Goal: Book appointment/travel/reservation

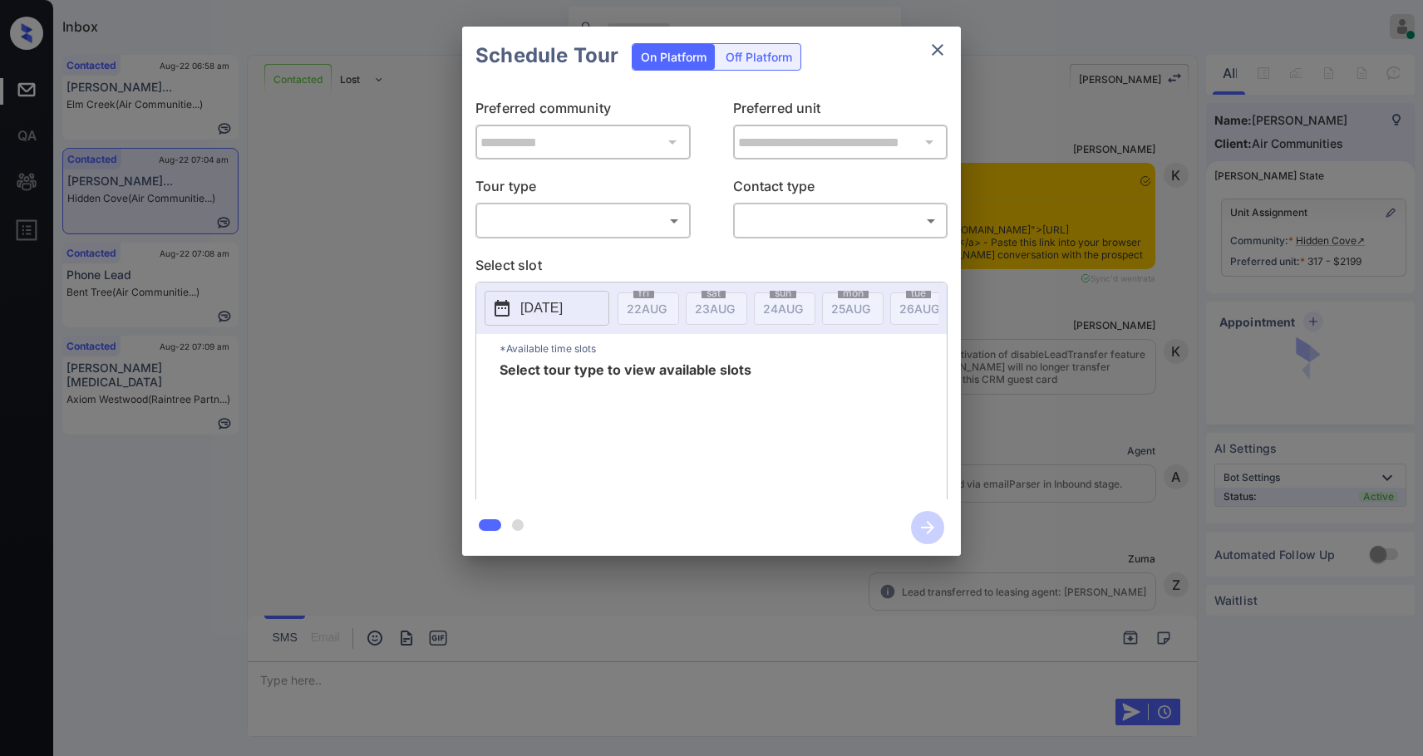
scroll to position [1328, 0]
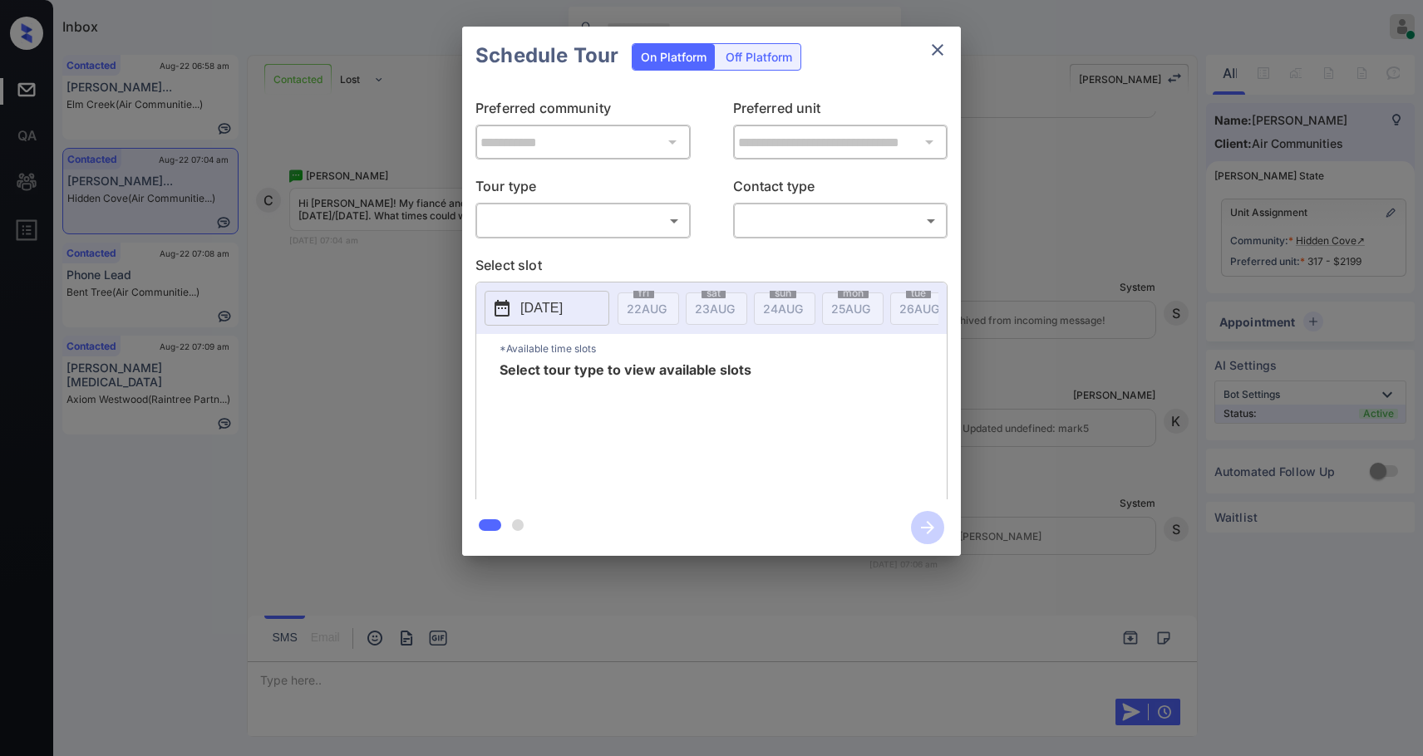
click at [631, 209] on body "Inbox Samantha Soliven Online Set yourself offline Set yourself on break Profil…" at bounding box center [711, 378] width 1423 height 756
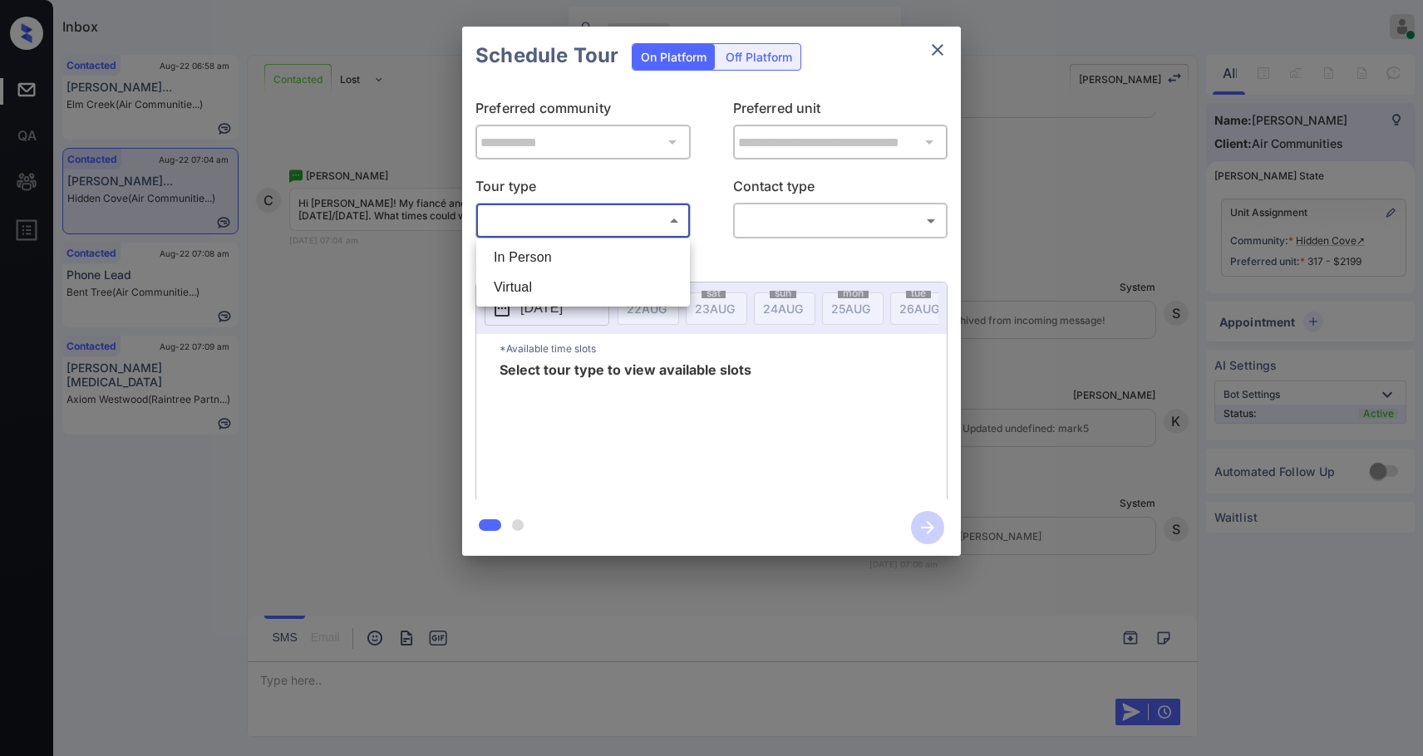
click at [543, 266] on li "In Person" at bounding box center [582, 258] width 205 height 30
type input "********"
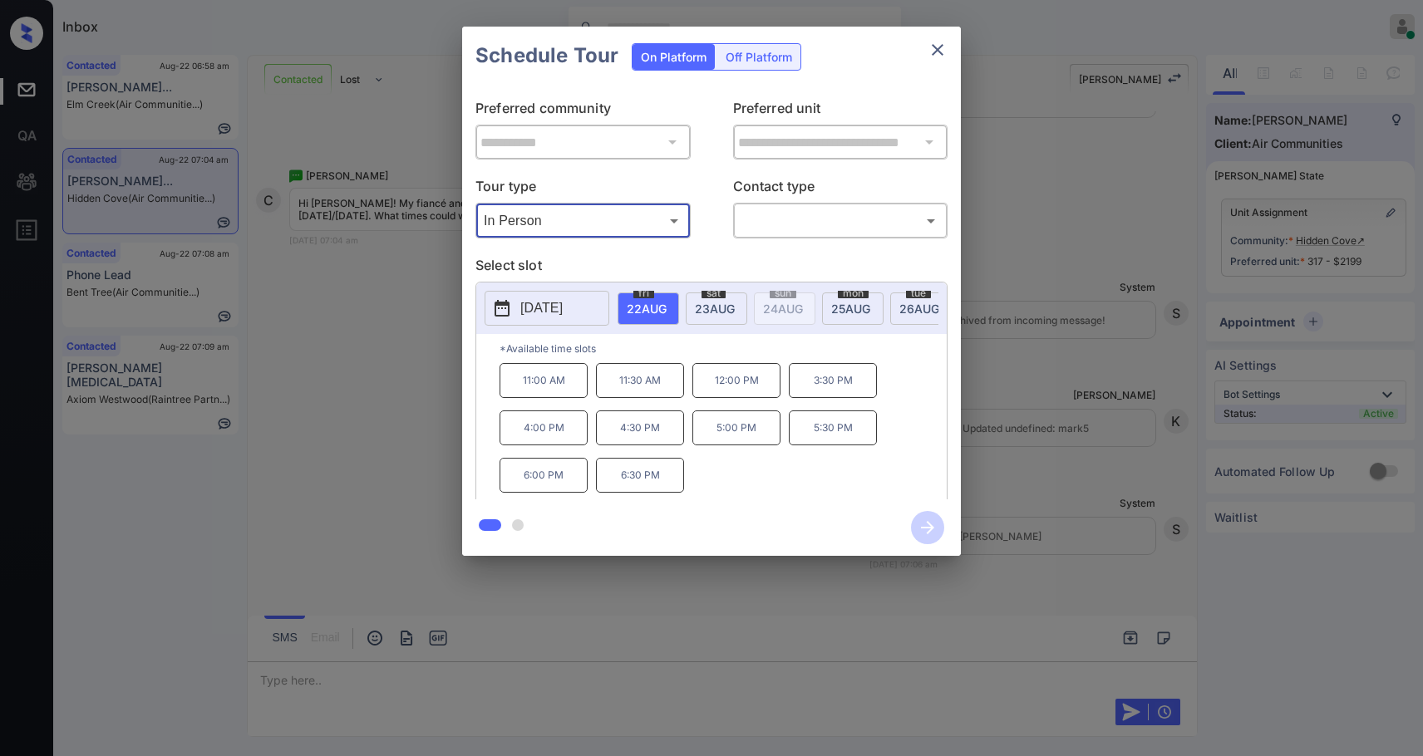
click at [714, 299] on div "sat 23 AUG" at bounding box center [717, 309] width 62 height 32
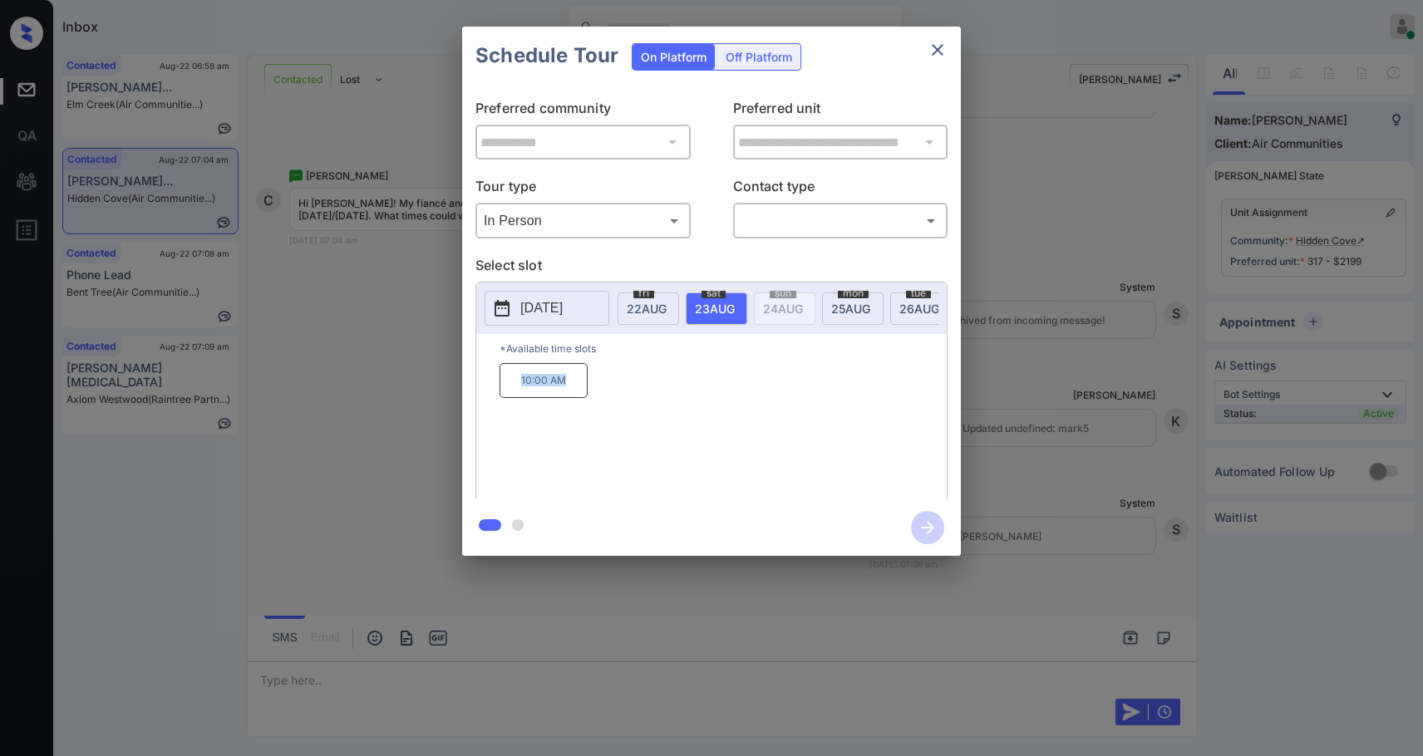
drag, startPoint x: 557, startPoint y: 386, endPoint x: 544, endPoint y: 388, distance: 12.7
click at [520, 387] on p "10:00 AM" at bounding box center [544, 380] width 88 height 35
copy p "10:00 AM"
click at [945, 52] on button "close" at bounding box center [937, 49] width 33 height 33
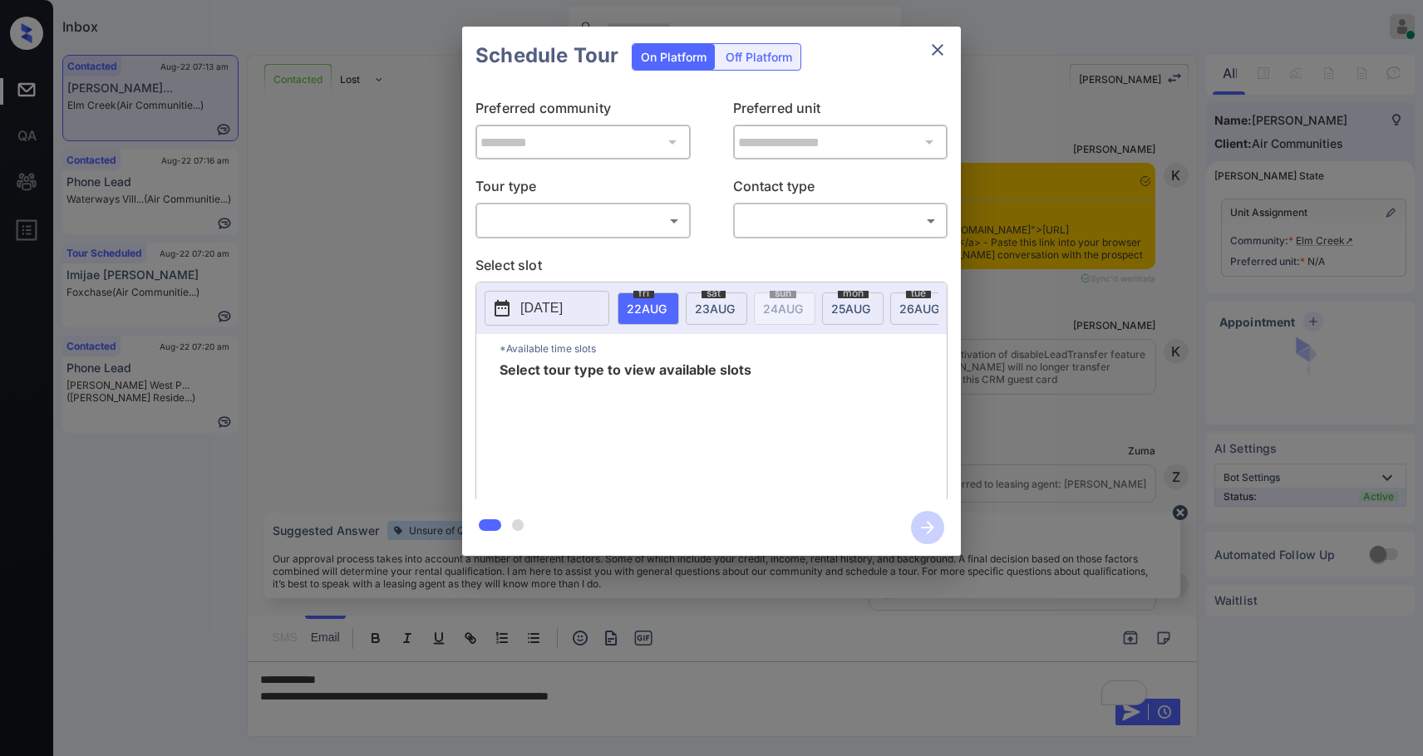
scroll to position [4963, 0]
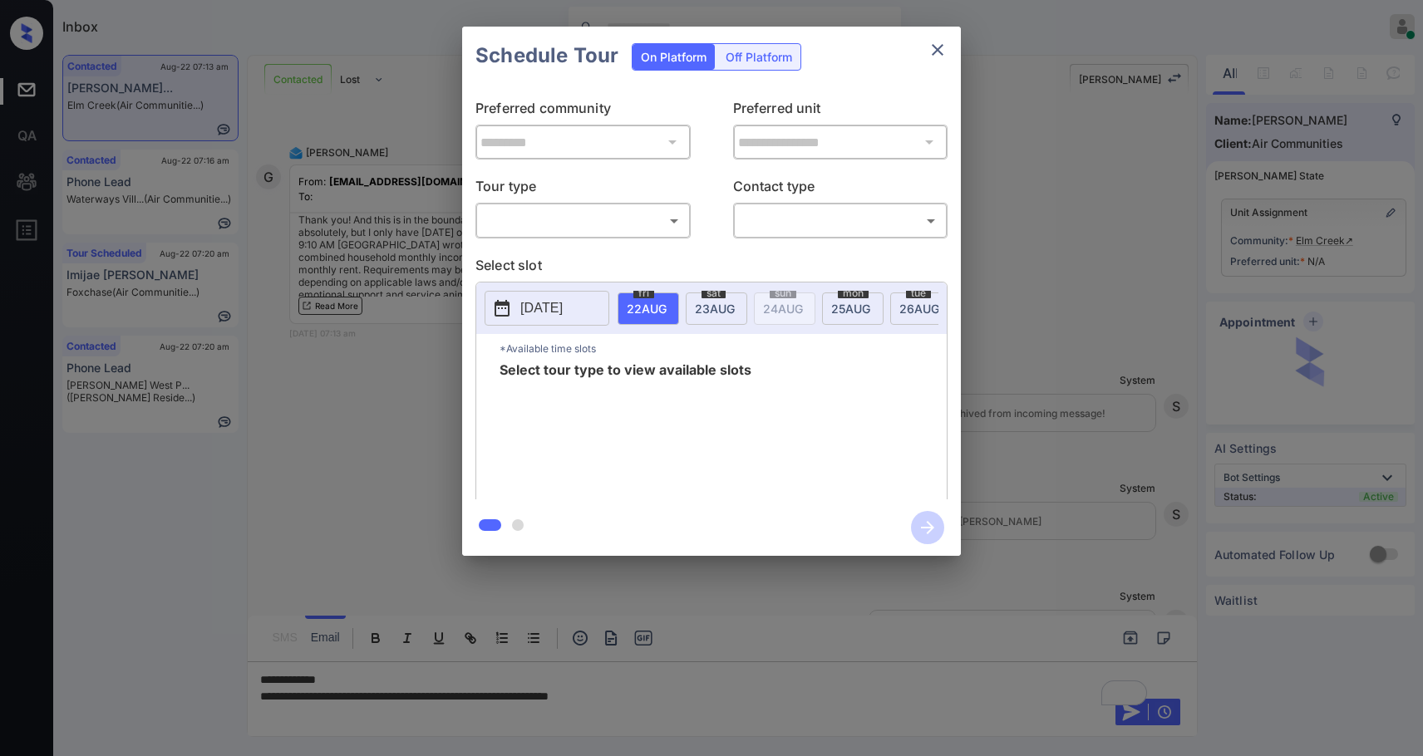
click at [641, 221] on body "Inbox Samantha Soliven Online Set yourself offline Set yourself on break Profil…" at bounding box center [711, 378] width 1423 height 756
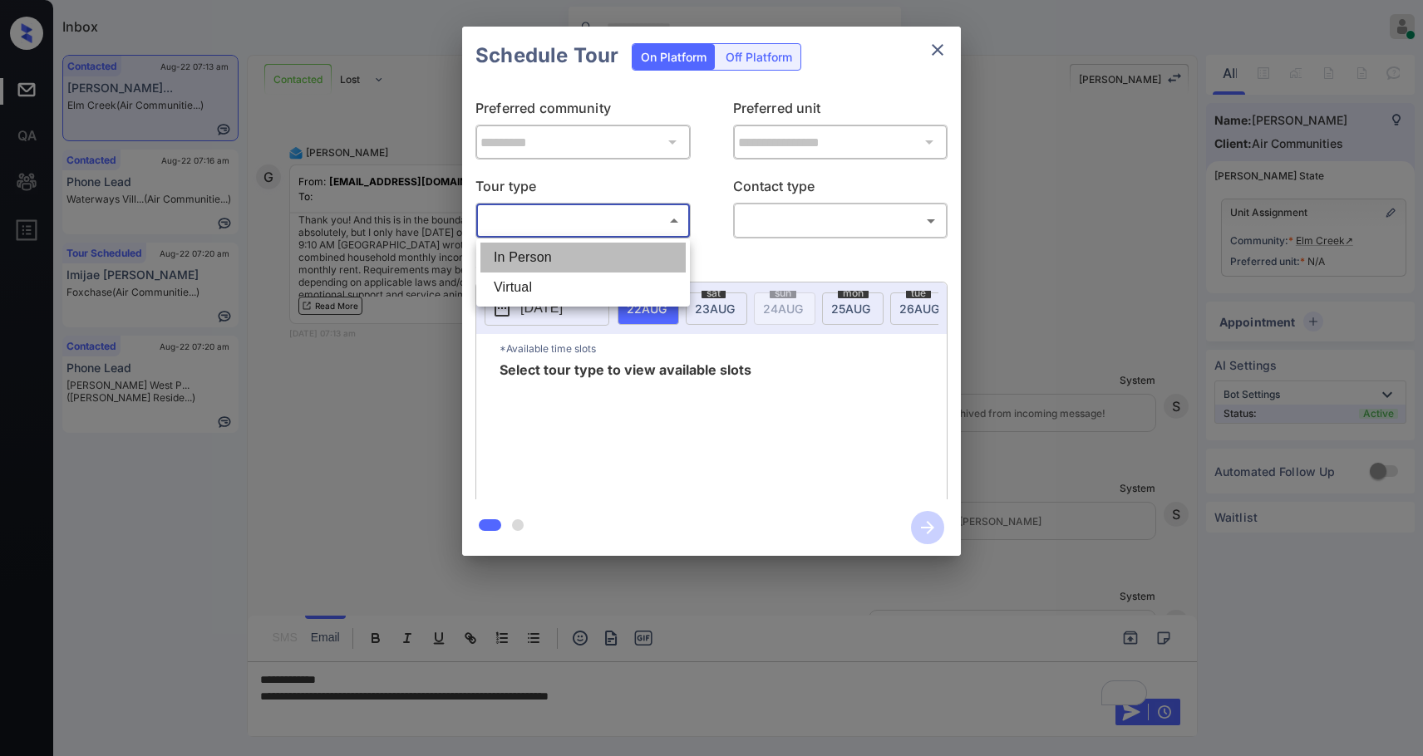
click at [575, 252] on li "In Person" at bounding box center [582, 258] width 205 height 30
type input "********"
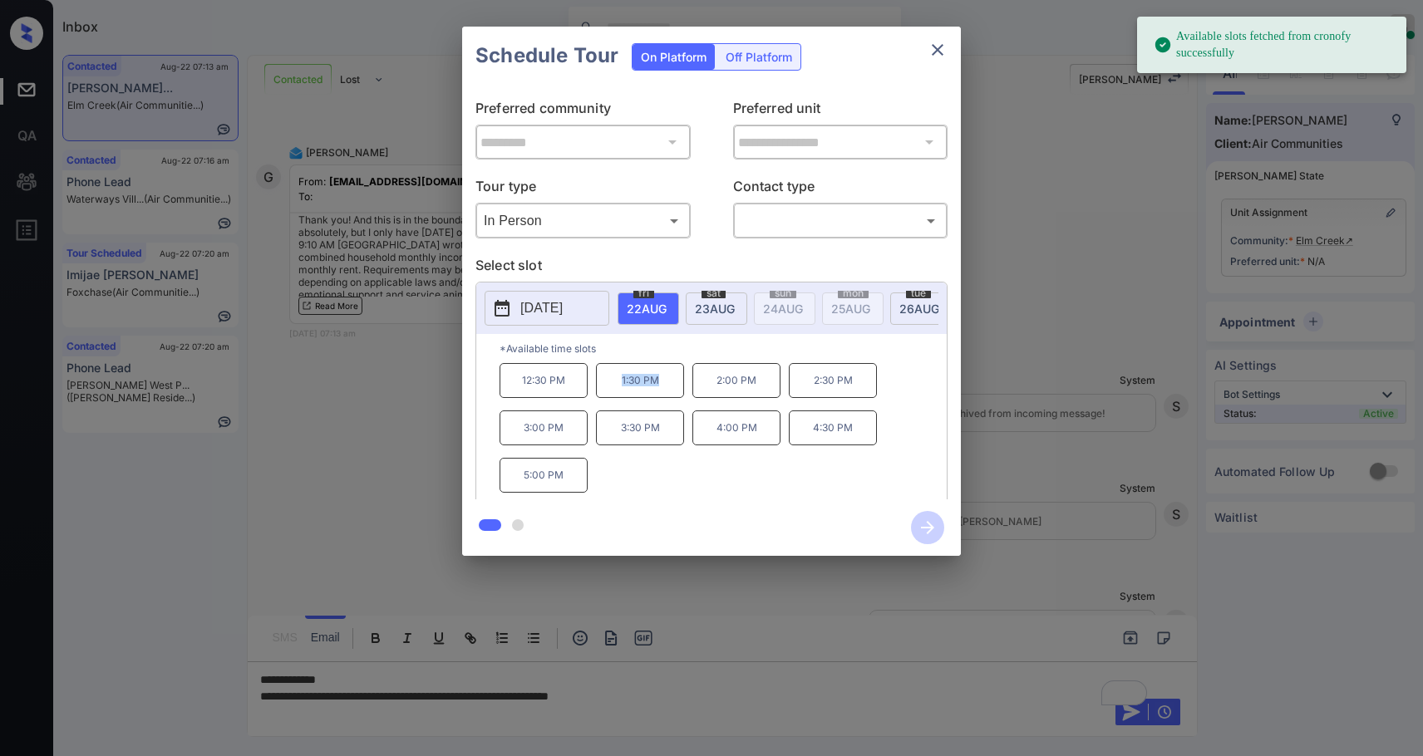
drag, startPoint x: 669, startPoint y: 387, endPoint x: 598, endPoint y: 397, distance: 72.2
click at [598, 397] on p "1:30 PM" at bounding box center [640, 380] width 88 height 35
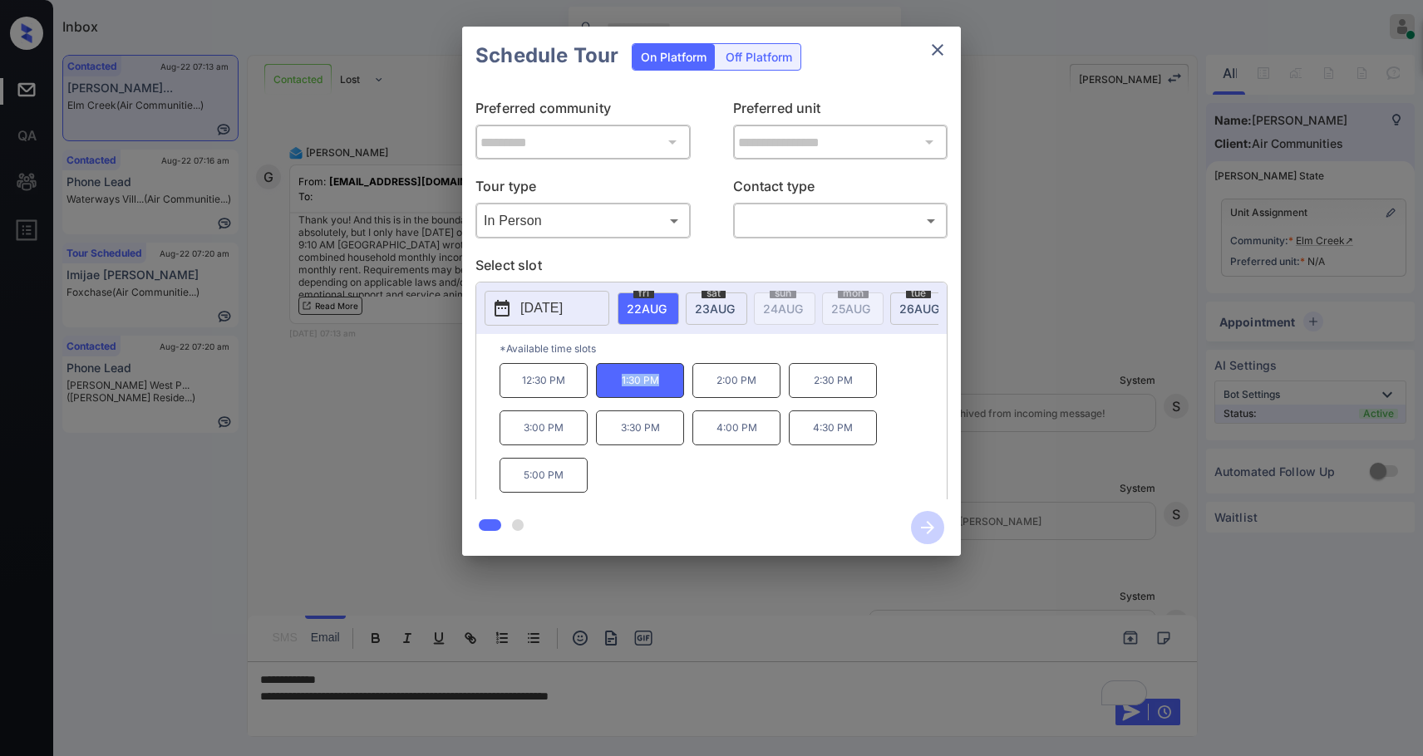
copy p "1:30 PM"
click at [939, 62] on button "close" at bounding box center [937, 49] width 33 height 33
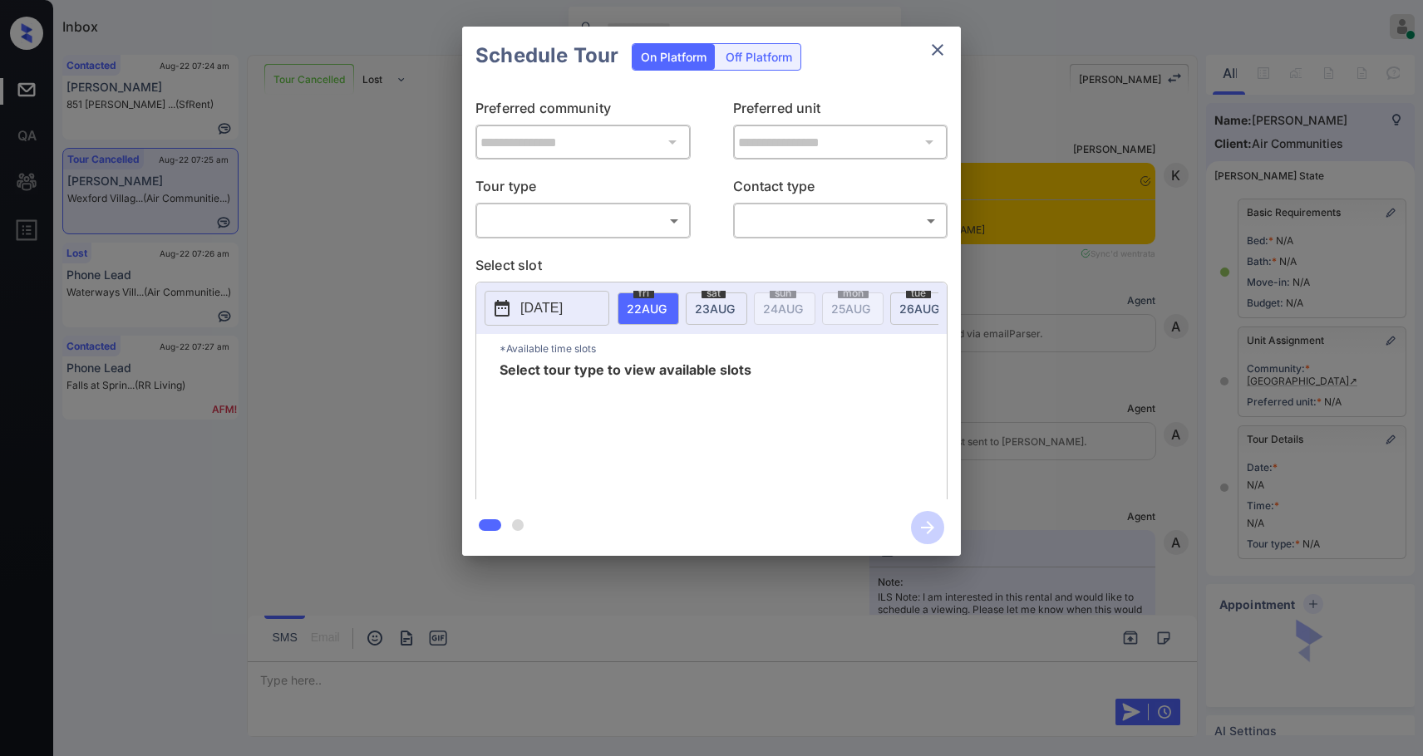
scroll to position [80, 0]
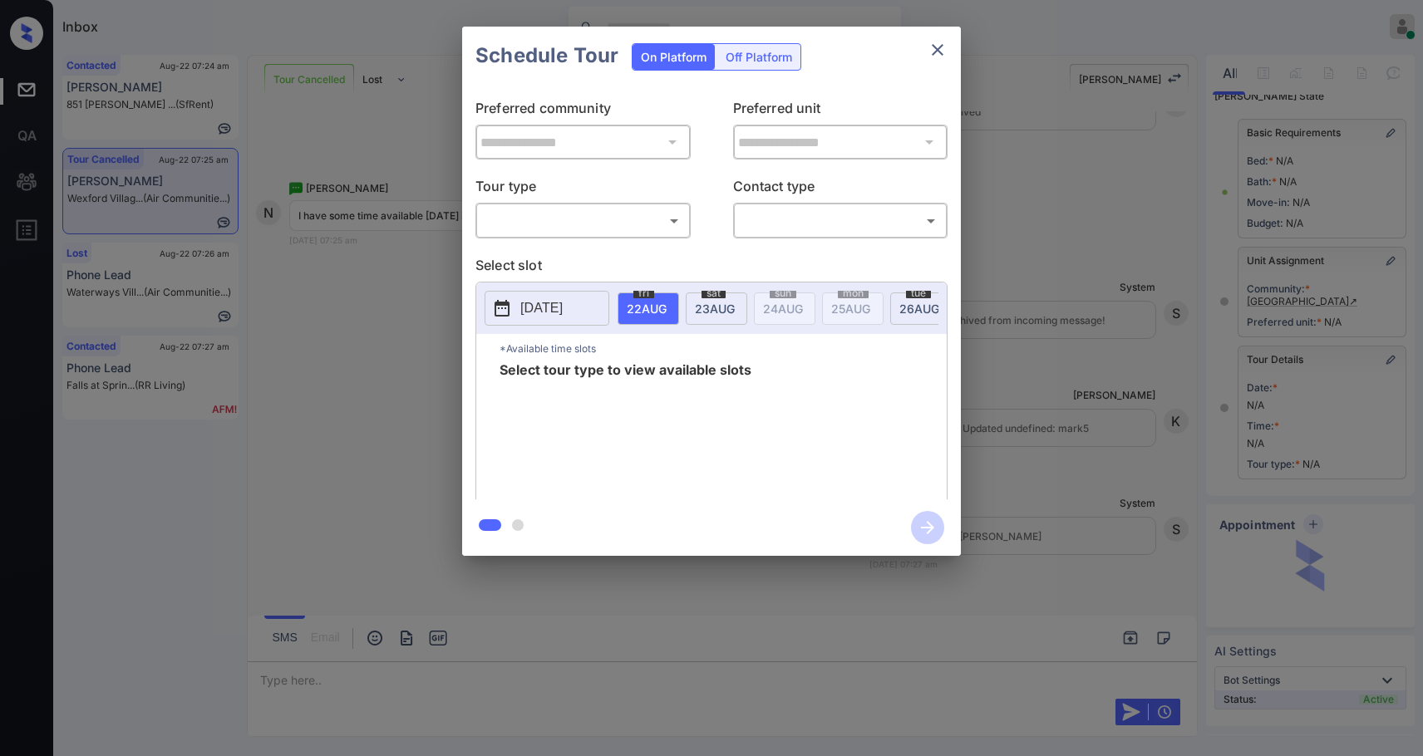
click at [622, 224] on body "Inbox Samantha Soliven Online Set yourself offline Set yourself on break Profil…" at bounding box center [711, 378] width 1423 height 756
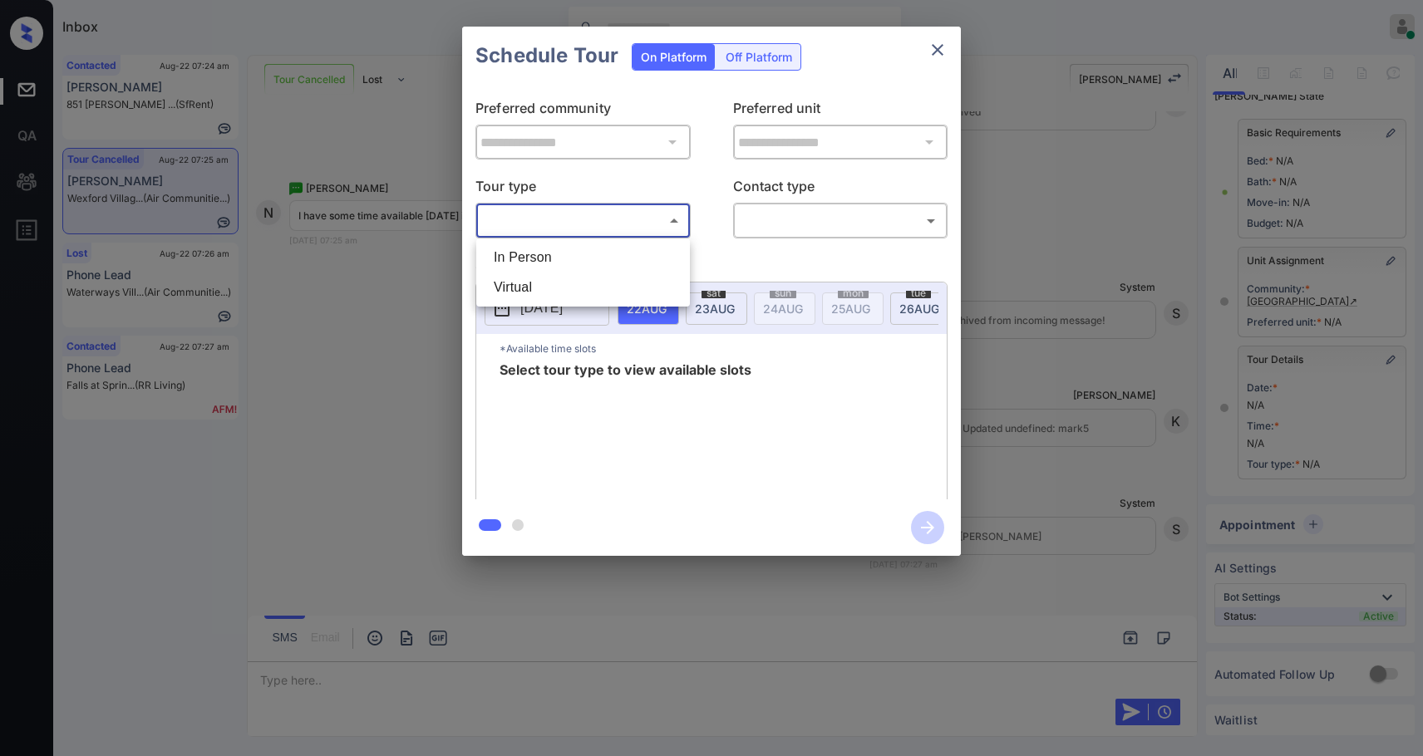
click at [565, 261] on li "In Person" at bounding box center [582, 258] width 205 height 30
type input "********"
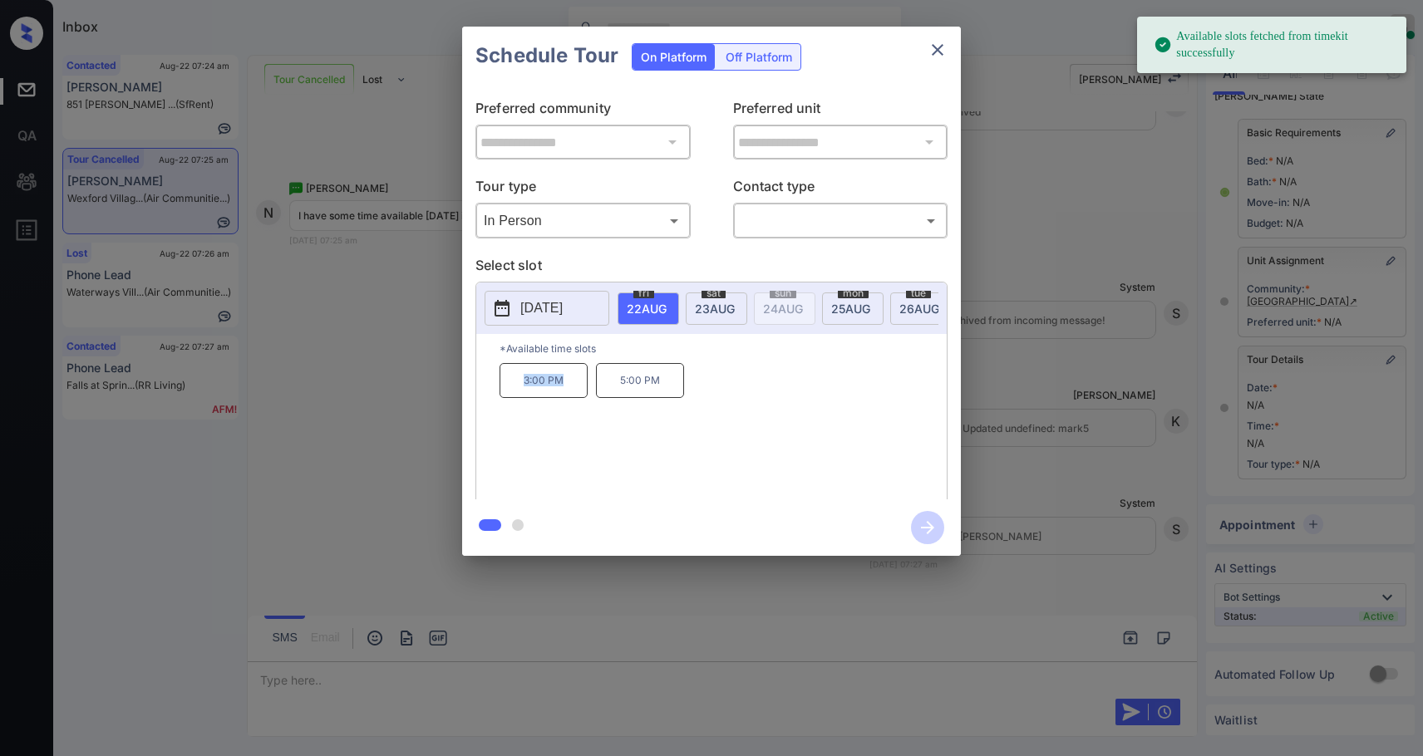
drag, startPoint x: 574, startPoint y: 397, endPoint x: 506, endPoint y: 401, distance: 67.4
click at [498, 402] on div "*Available time slots 3:00 PM 5:00 PM" at bounding box center [711, 419] width 470 height 170
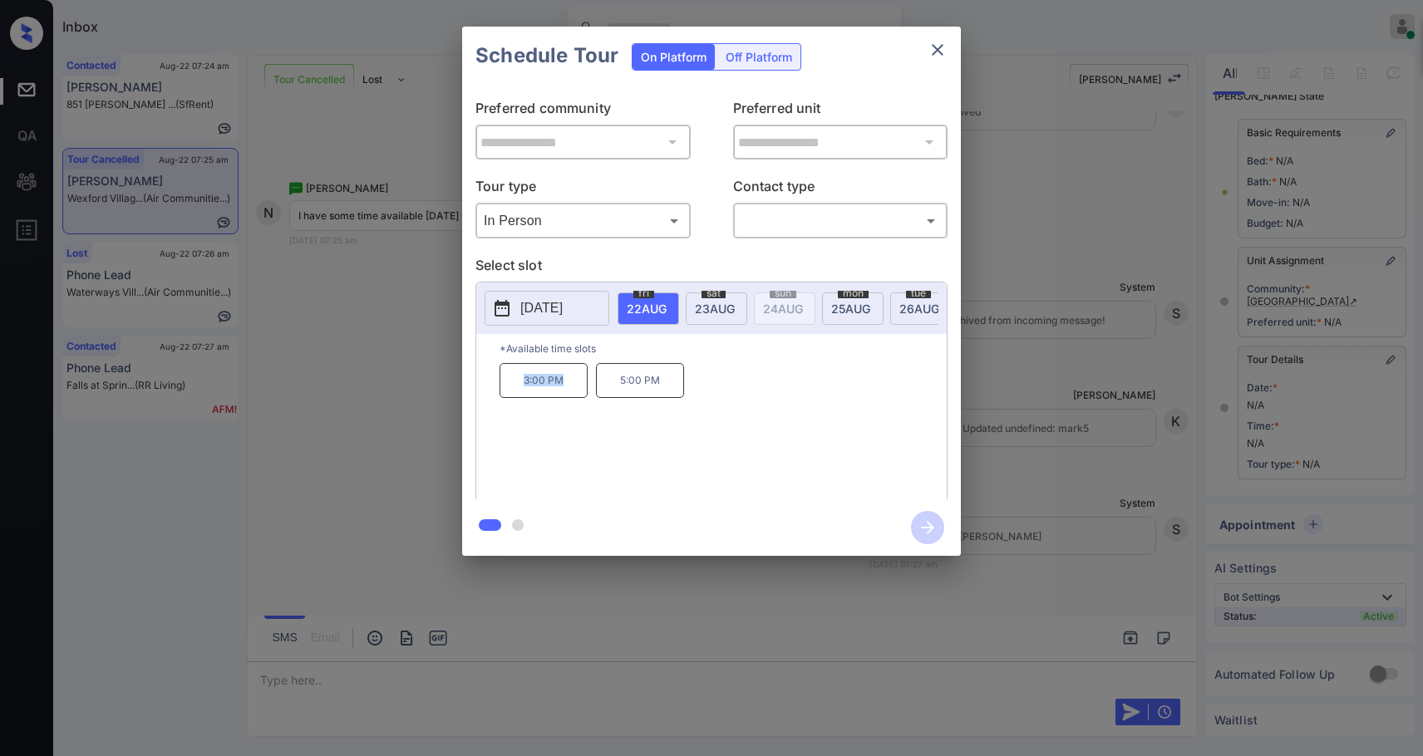
drag, startPoint x: 530, startPoint y: 398, endPoint x: 536, endPoint y: 389, distance: 10.8
copy p "3:00 PM"
click at [935, 49] on icon "close" at bounding box center [938, 50] width 20 height 20
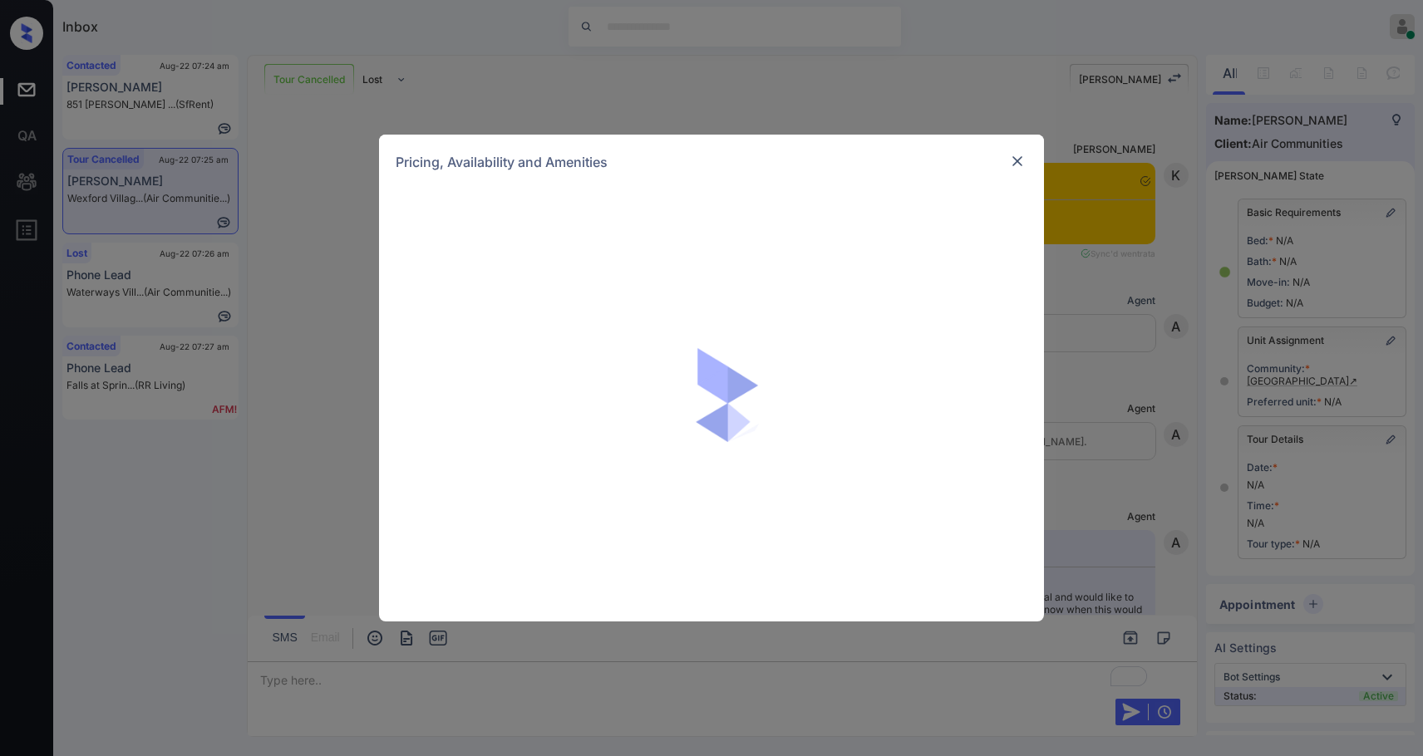
scroll to position [80, 0]
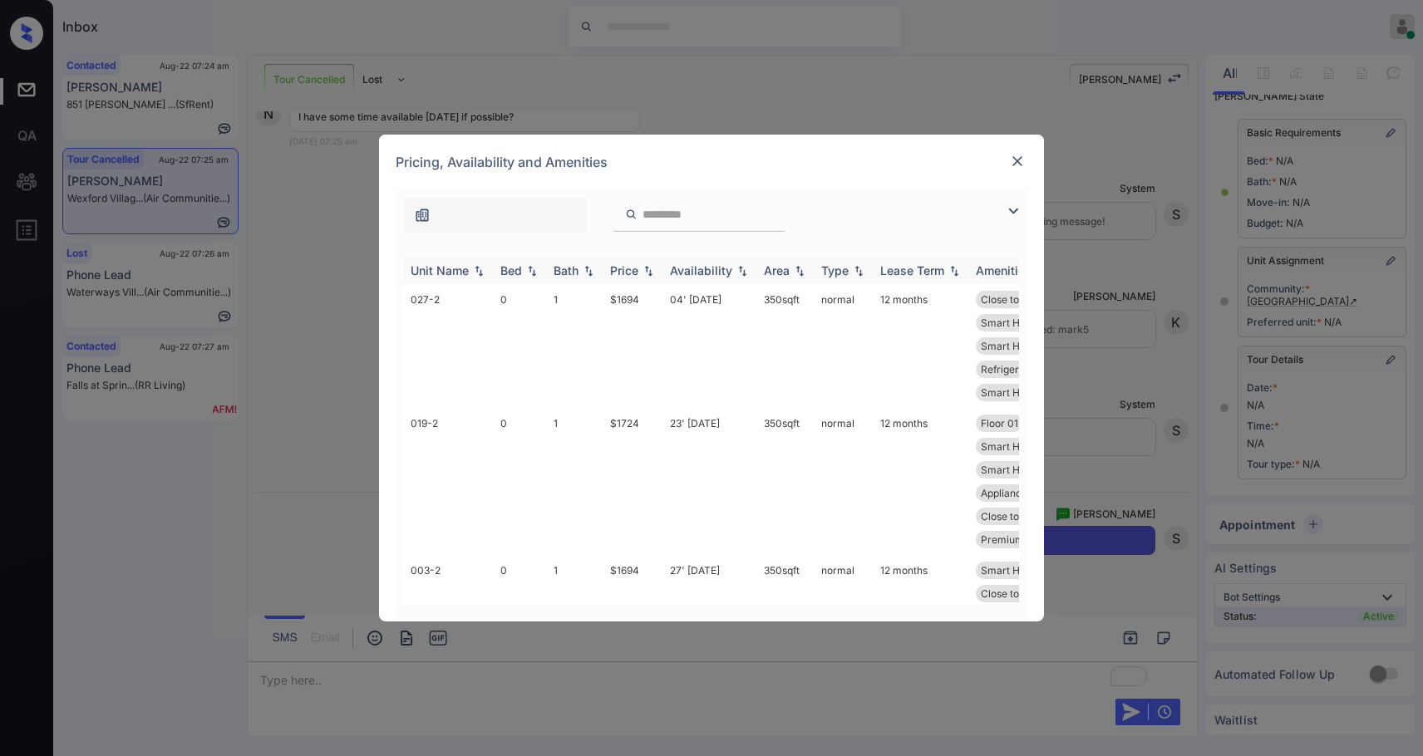
click at [640, 262] on th "Price" at bounding box center [633, 270] width 60 height 27
click at [640, 261] on th "Price" at bounding box center [633, 270] width 60 height 27
drag, startPoint x: 1021, startPoint y: 214, endPoint x: 960, endPoint y: 220, distance: 61.0
click at [1018, 214] on img at bounding box center [1013, 211] width 20 height 20
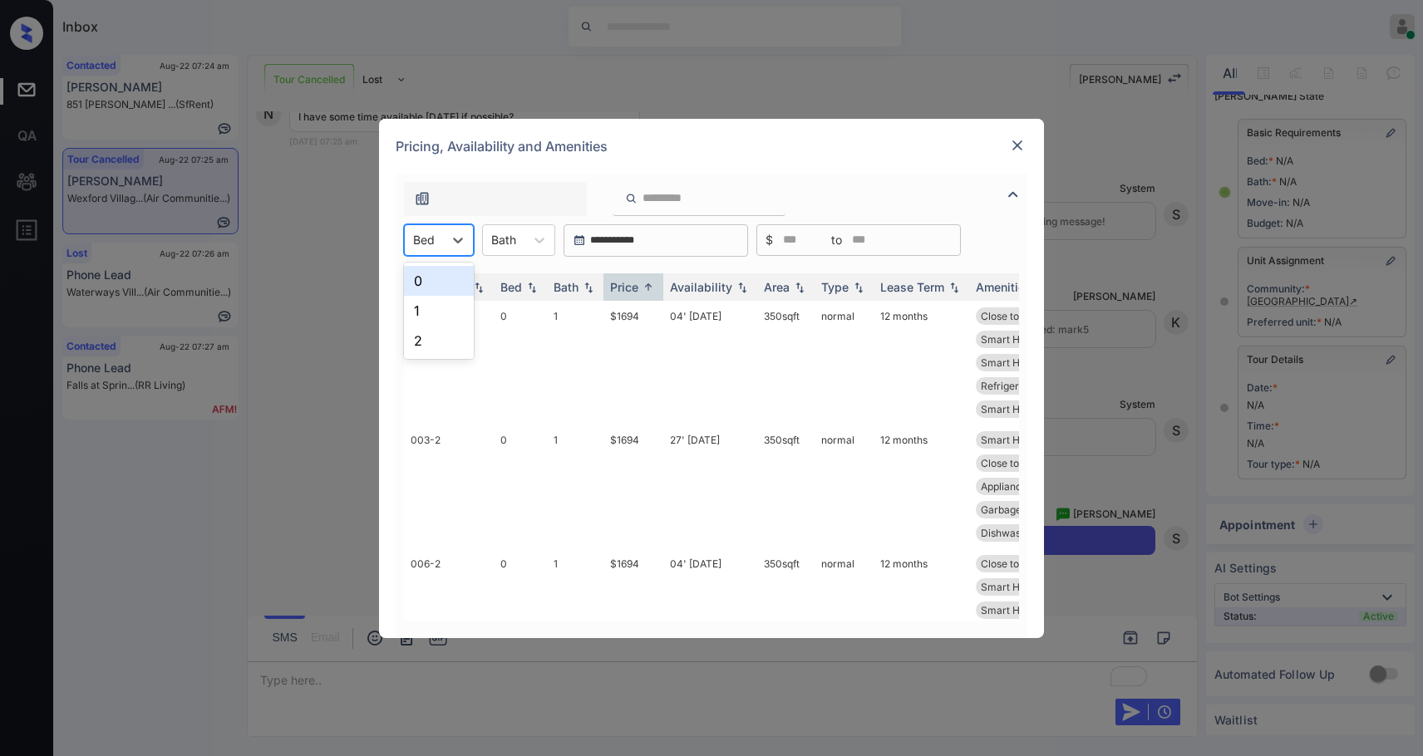
click at [434, 241] on div at bounding box center [424, 239] width 22 height 17
click at [458, 333] on div "2" at bounding box center [439, 341] width 70 height 30
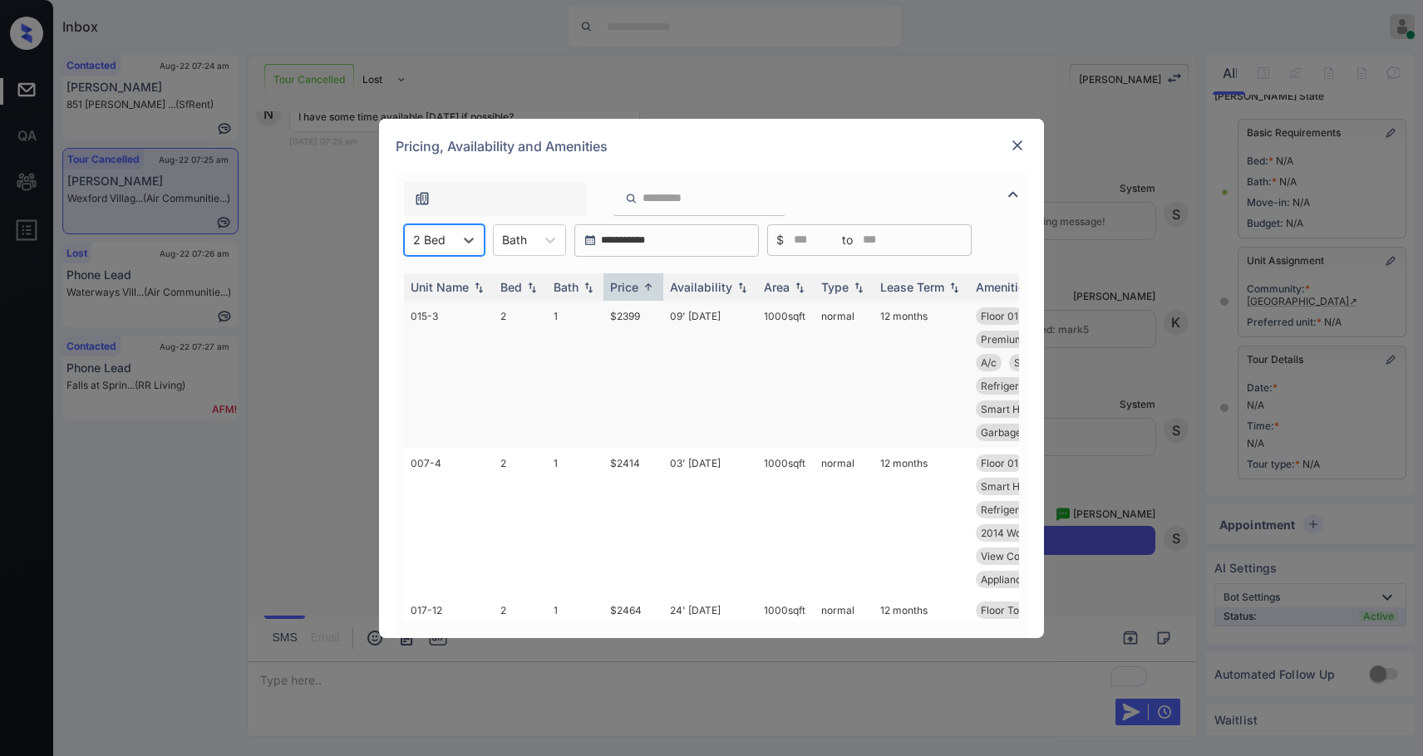
click at [629, 321] on td "$2399" at bounding box center [633, 374] width 60 height 147
click at [629, 320] on td "$2399" at bounding box center [633, 374] width 60 height 147
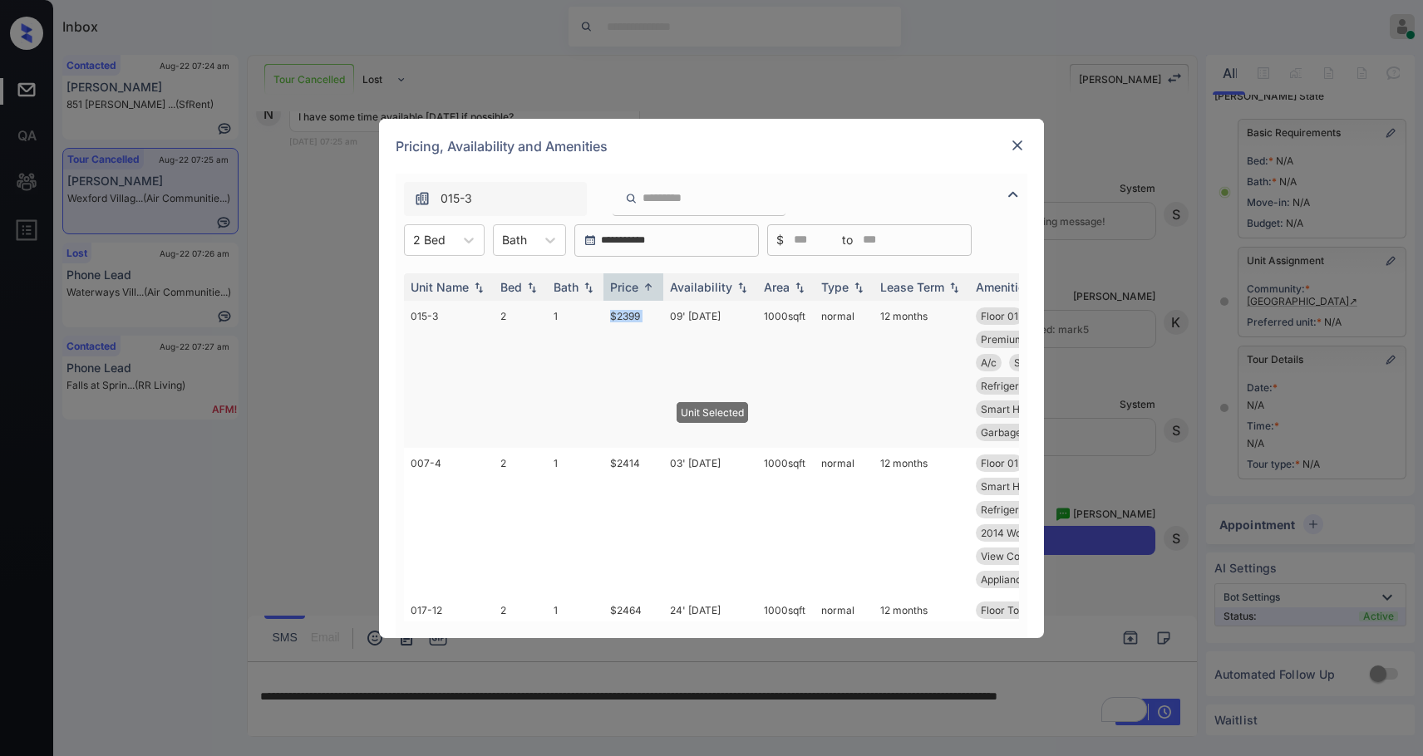
click at [629, 320] on td "$2399" at bounding box center [633, 374] width 60 height 147
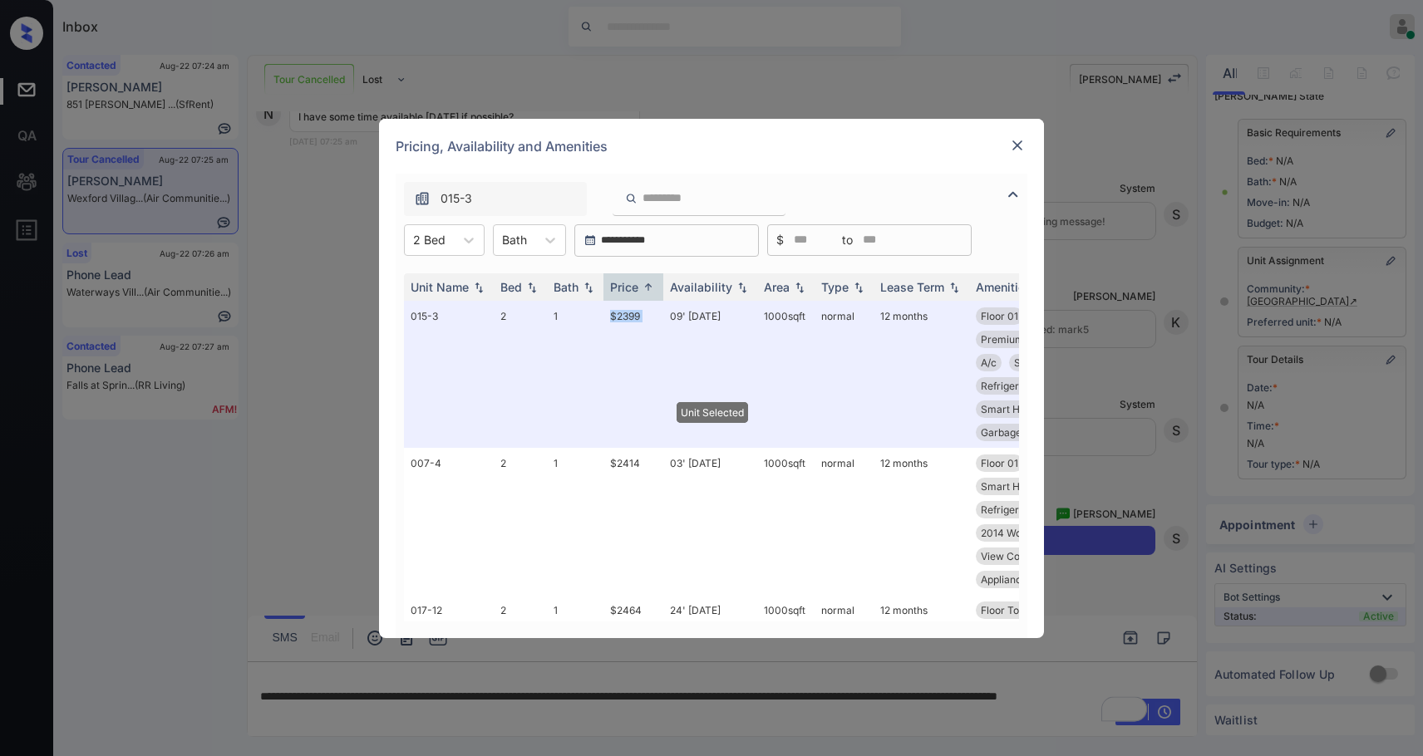
click at [1022, 145] on img at bounding box center [1017, 145] width 17 height 17
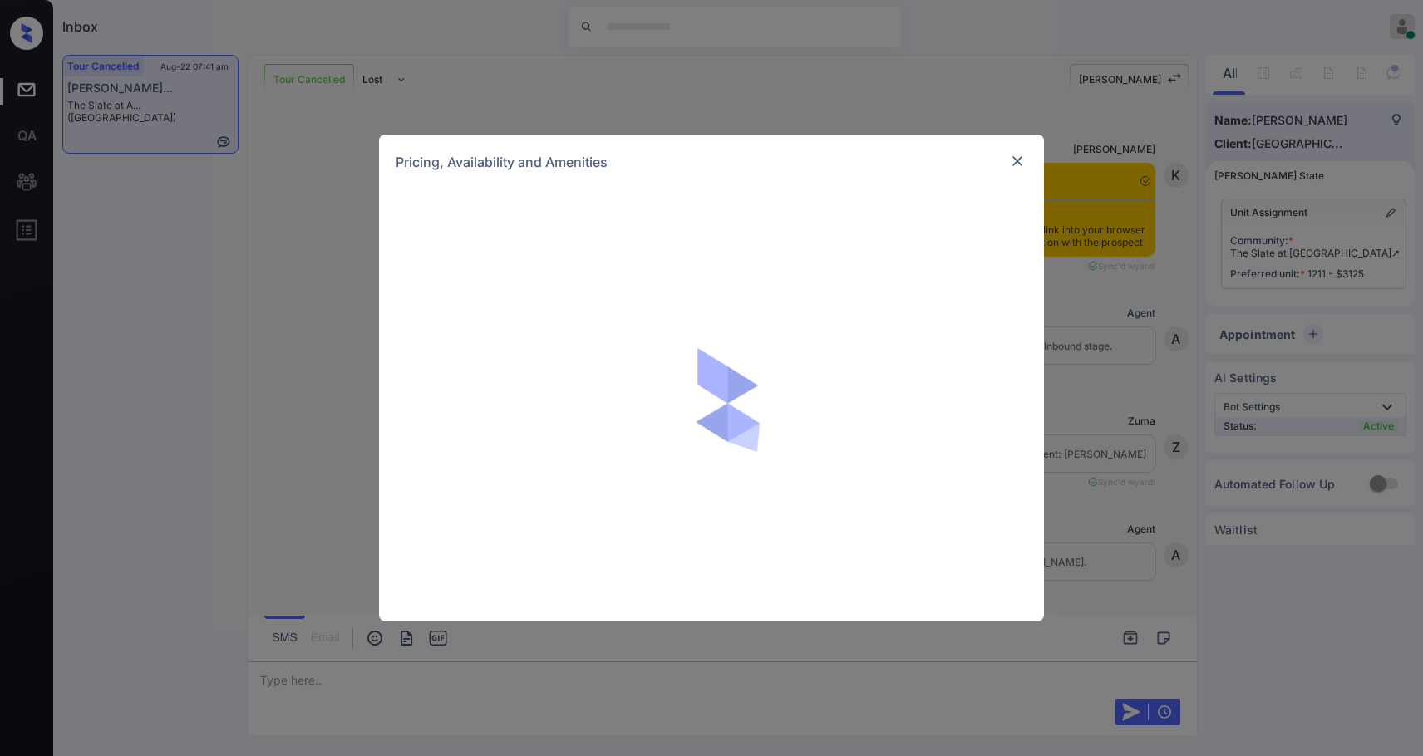
scroll to position [5400, 0]
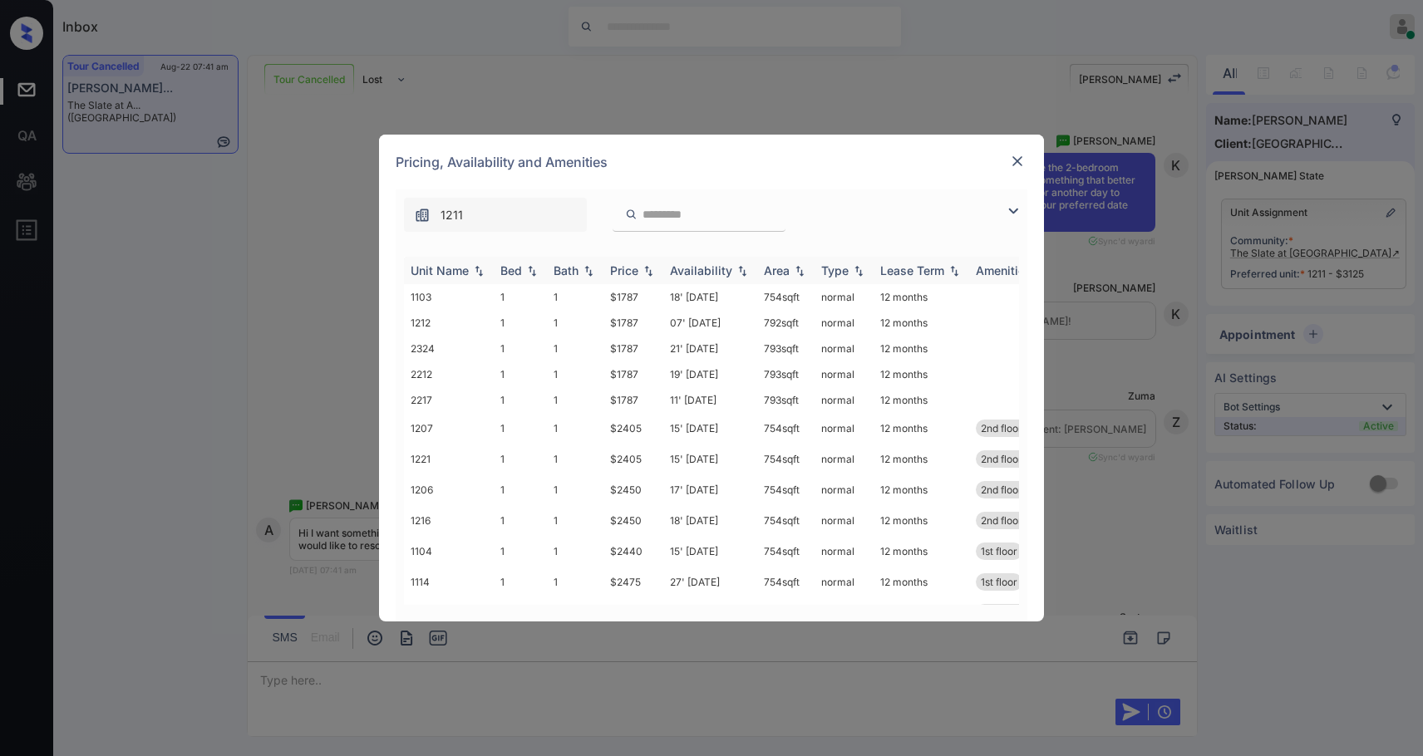
click at [638, 273] on div "Price" at bounding box center [633, 271] width 47 height 14
click at [638, 273] on div "Price" at bounding box center [624, 271] width 28 height 14
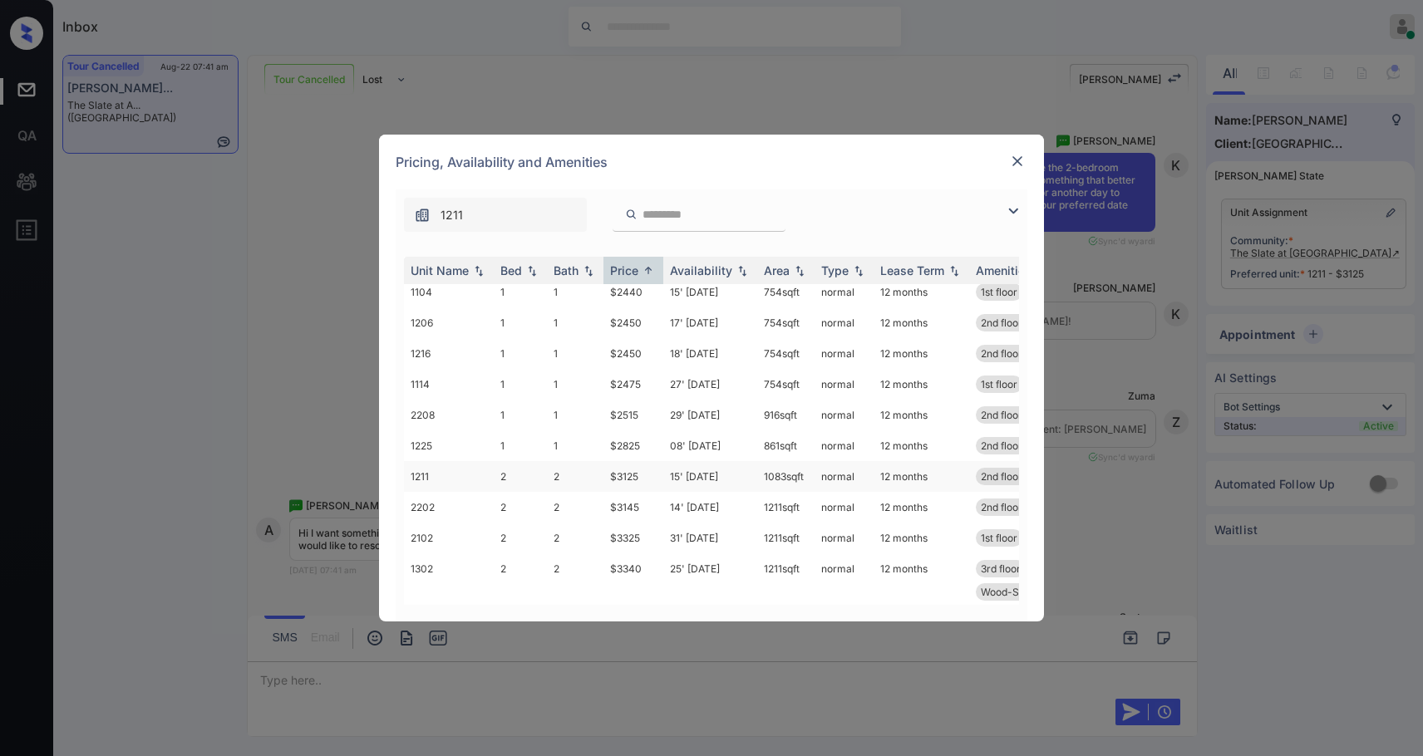
scroll to position [0, 0]
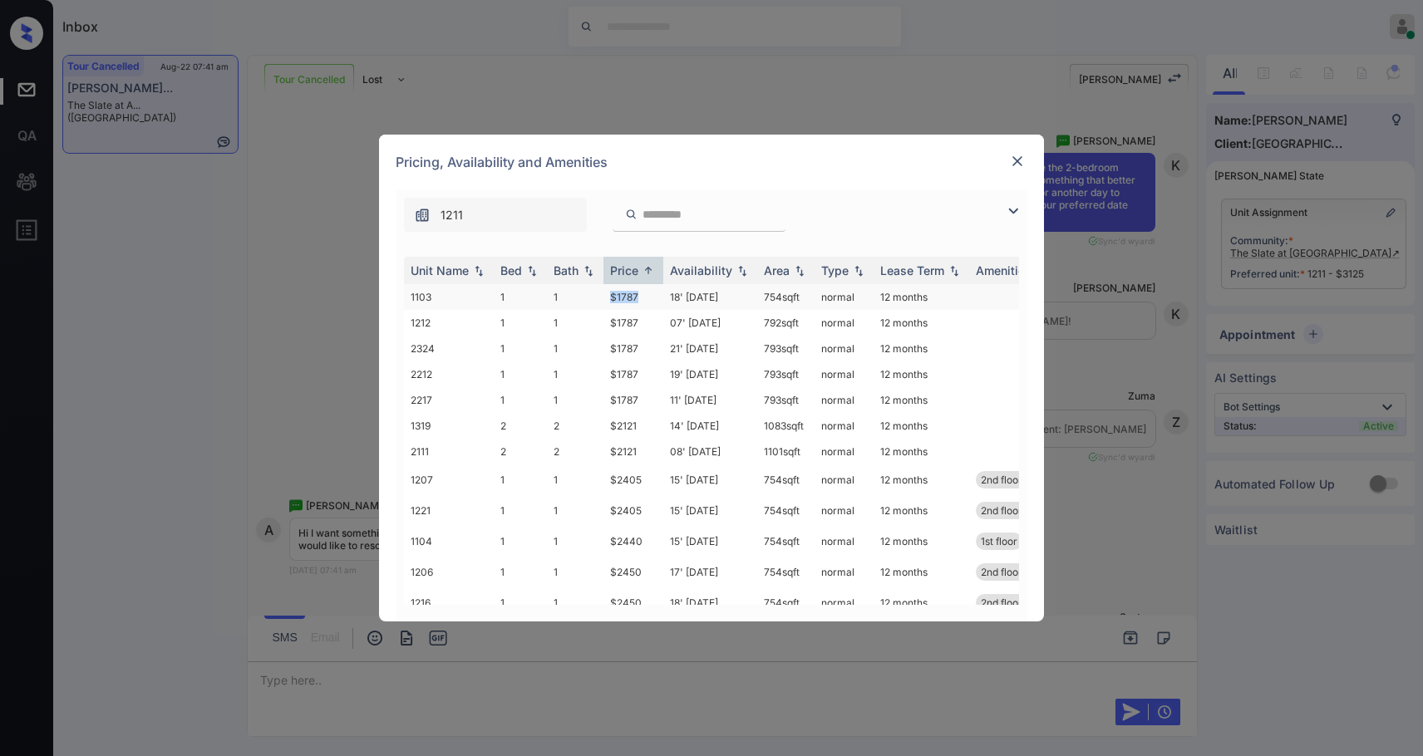
drag, startPoint x: 629, startPoint y: 294, endPoint x: 593, endPoint y: 291, distance: 36.7
click at [593, 291] on tr "1103 1 1 $1787 18' [DATE] 754 sqft normal 12 months" at bounding box center [838, 297] width 869 height 26
copy tr "$1787"
click at [1012, 162] on img at bounding box center [1017, 161] width 17 height 17
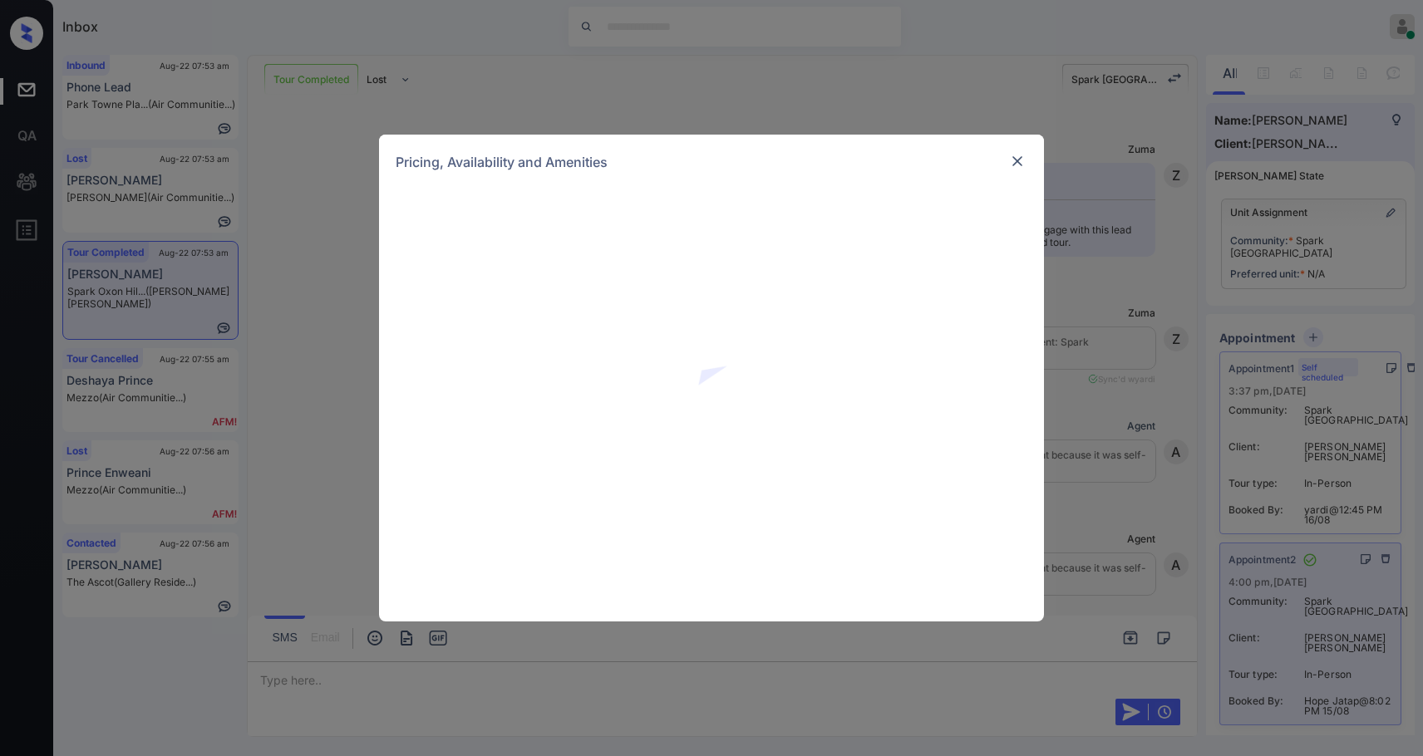
scroll to position [15250, 0]
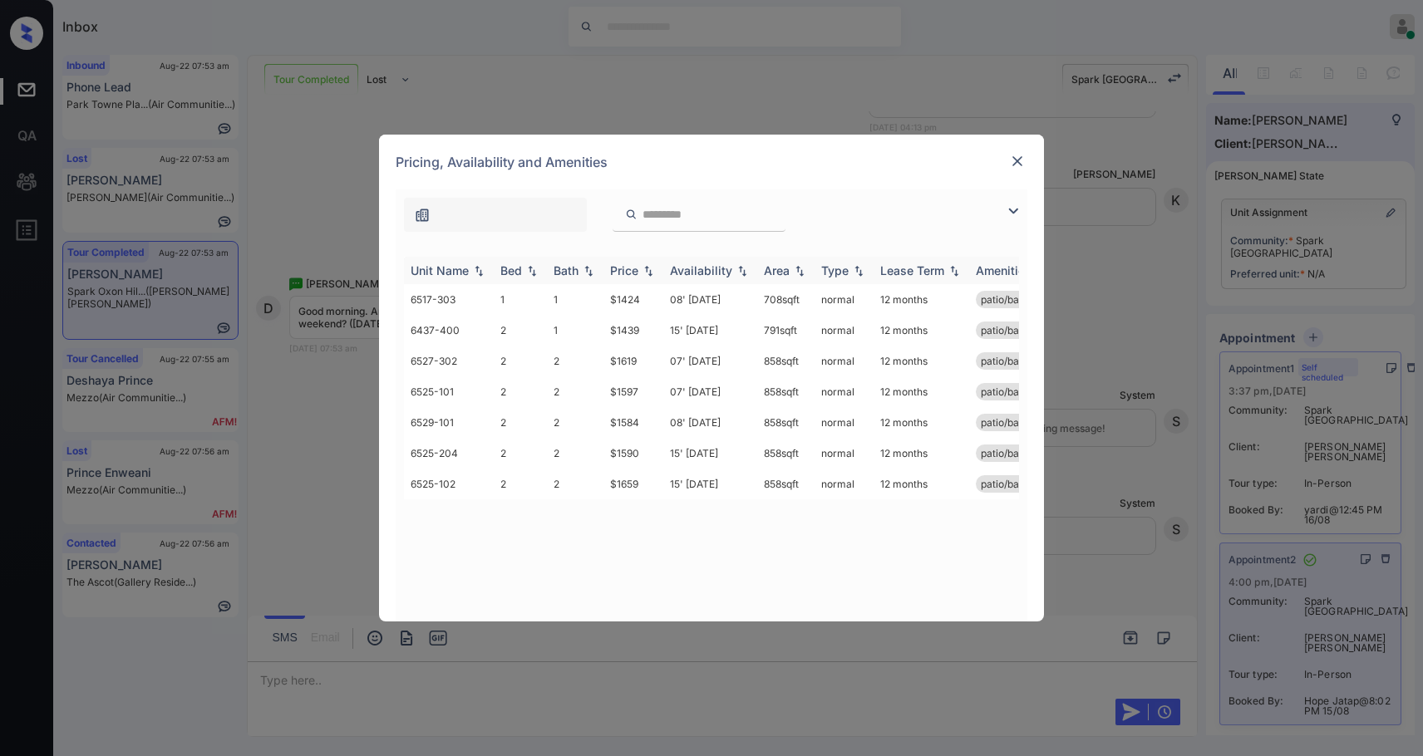
click at [627, 265] on div "Price" at bounding box center [624, 271] width 28 height 14
drag, startPoint x: 650, startPoint y: 295, endPoint x: 618, endPoint y: 309, distance: 34.6
click at [595, 308] on tr "6517-303 1 1 $1424 08' [DATE] 708 sqft normal 12 months patio/balcony" at bounding box center [838, 299] width 869 height 31
copy tr "$1424"
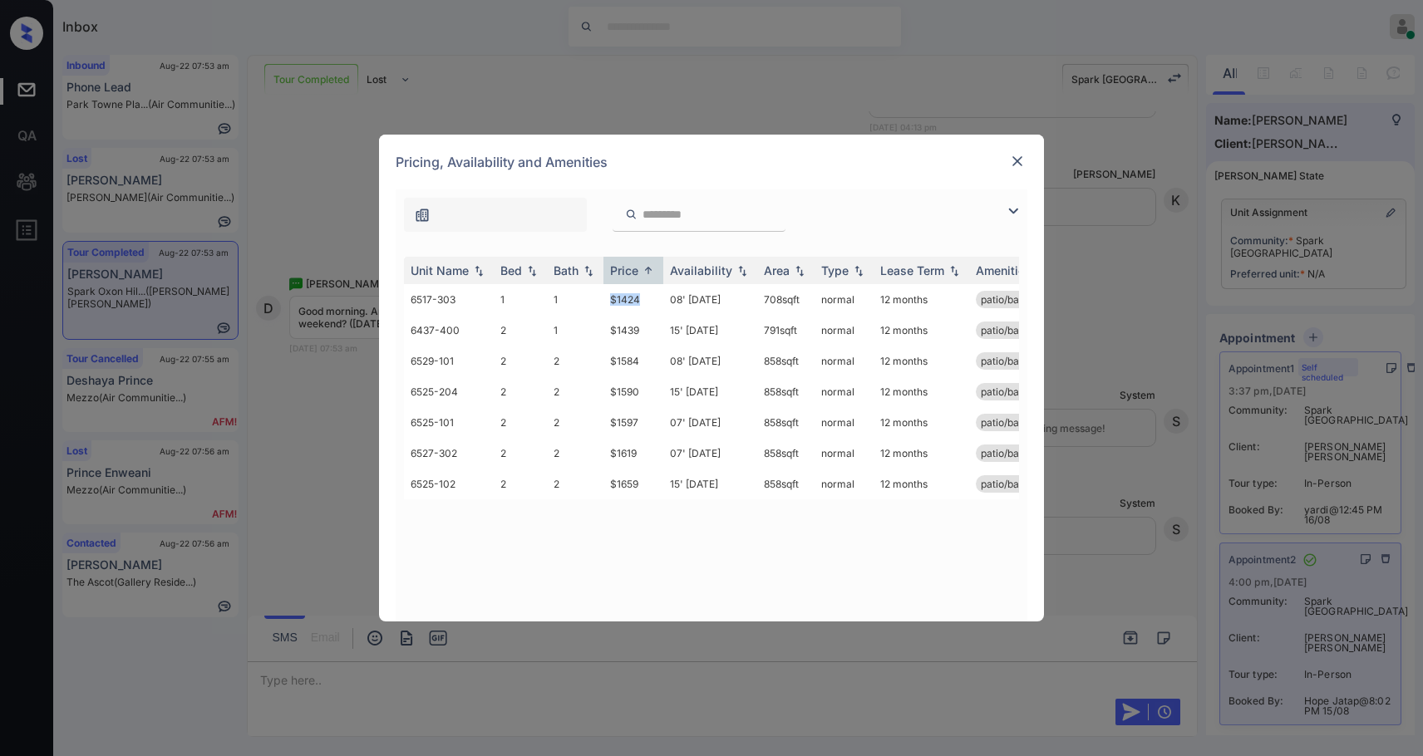
click at [1018, 156] on img at bounding box center [1017, 161] width 17 height 17
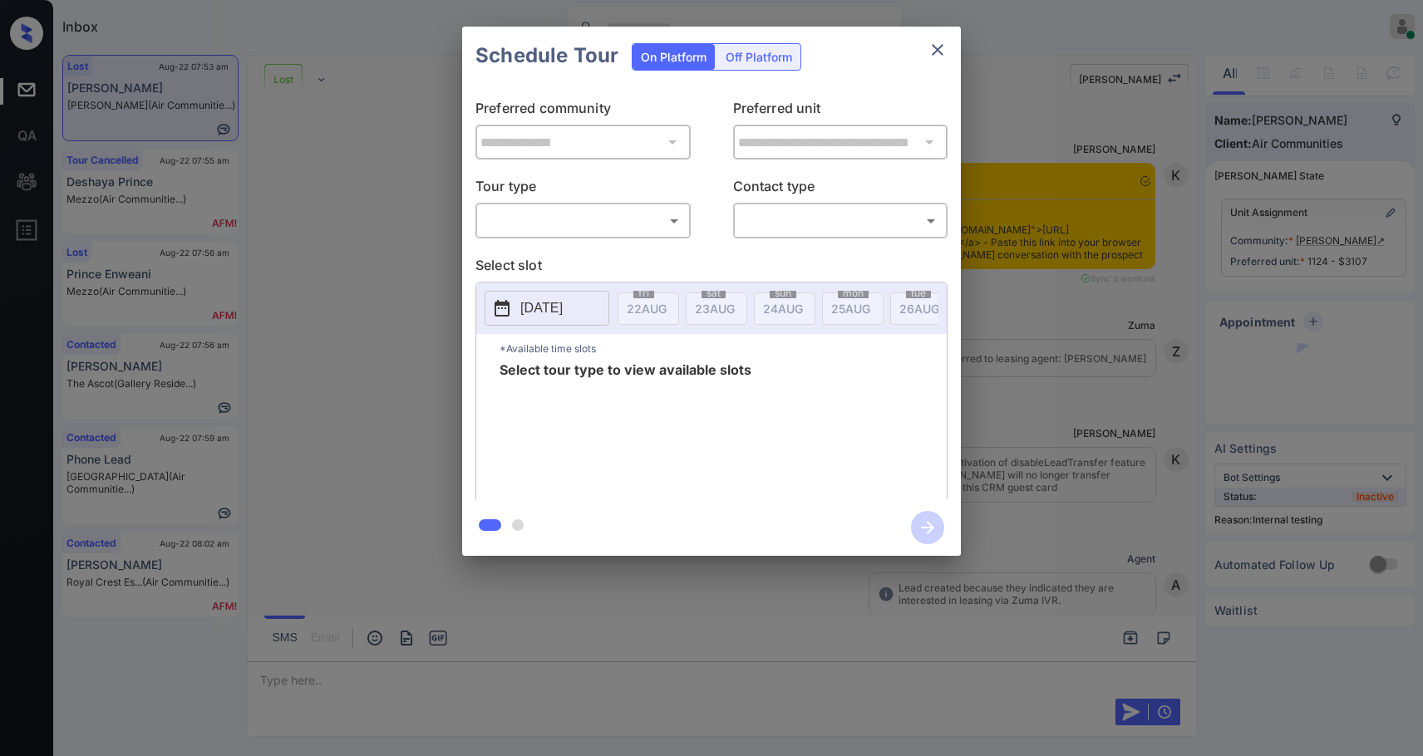
scroll to position [8676, 0]
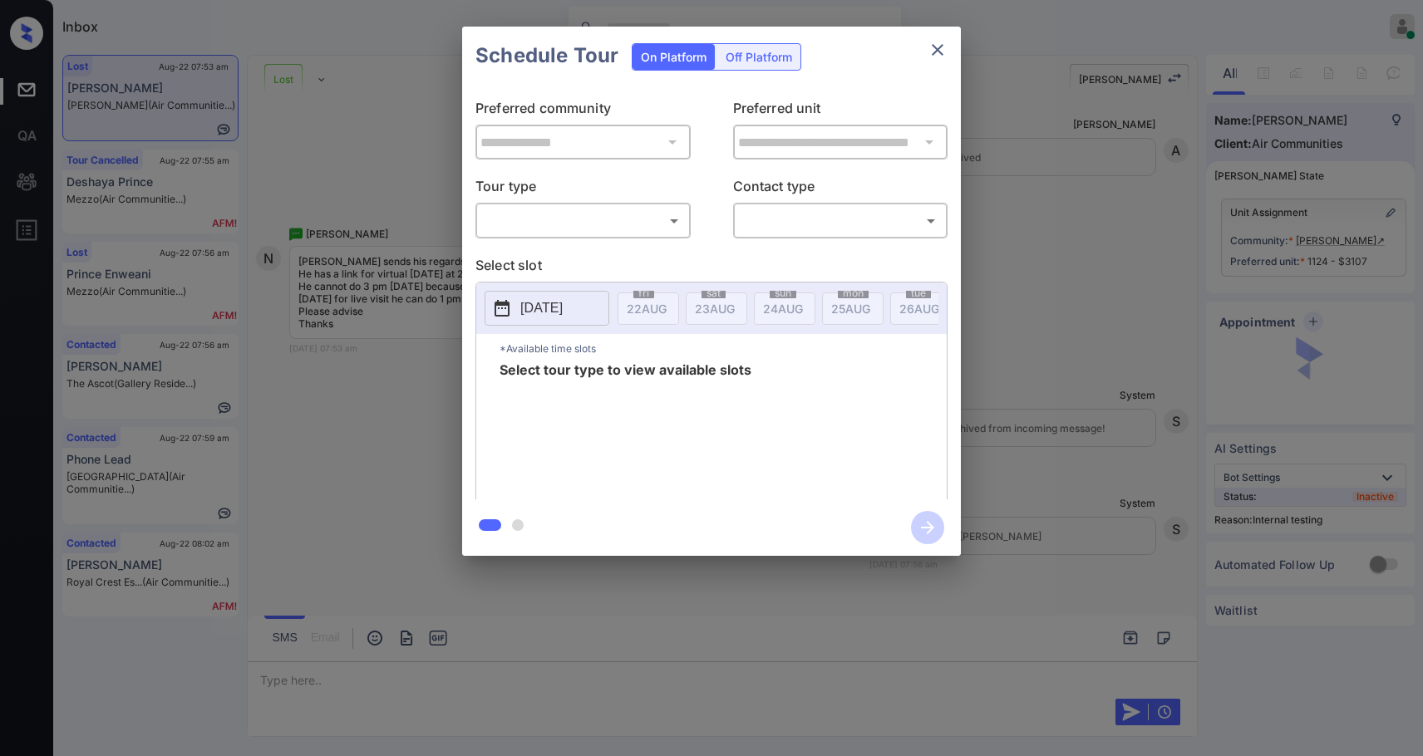
click at [567, 204] on div "​ ​" at bounding box center [582, 221] width 215 height 36
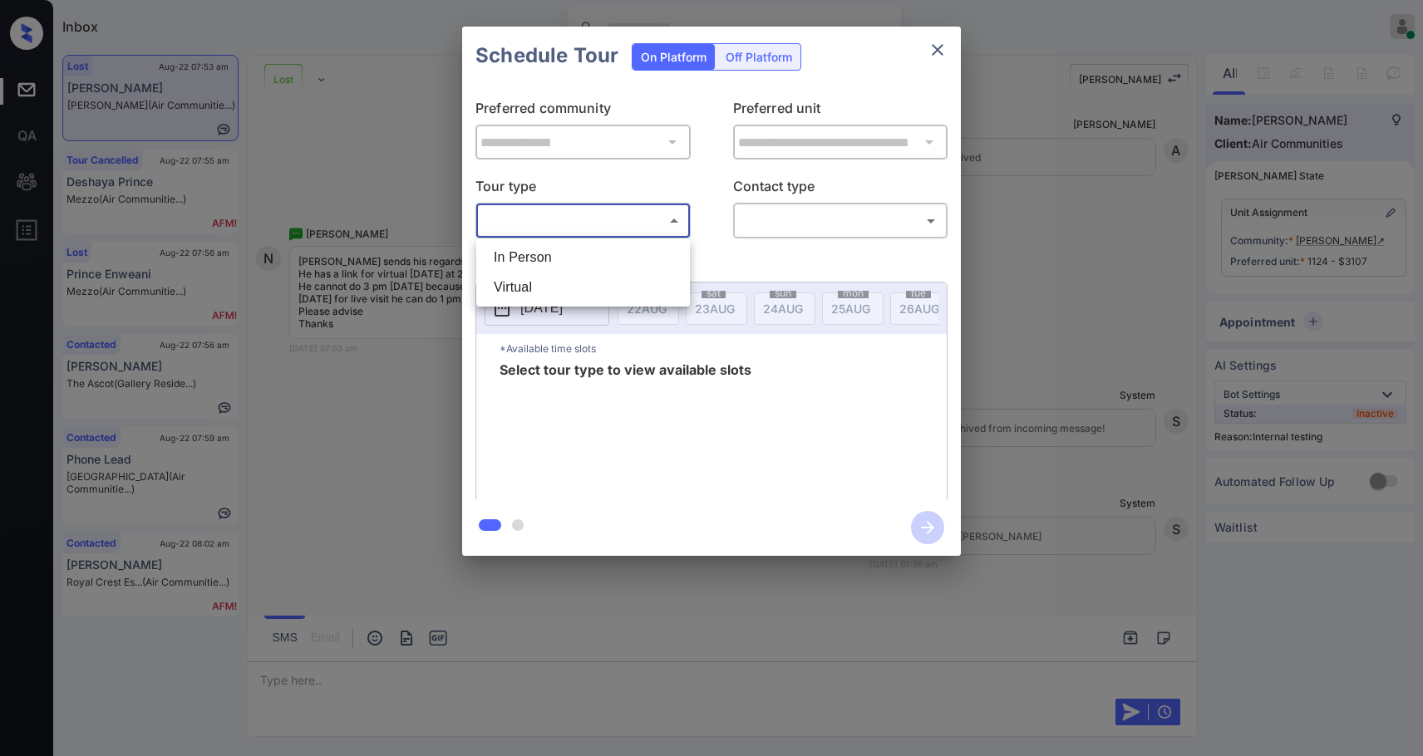
click at [581, 230] on body "Inbox Samantha Soliven Online Set yourself offline Set yourself on break Profil…" at bounding box center [711, 378] width 1423 height 756
click at [929, 57] on div at bounding box center [711, 378] width 1423 height 756
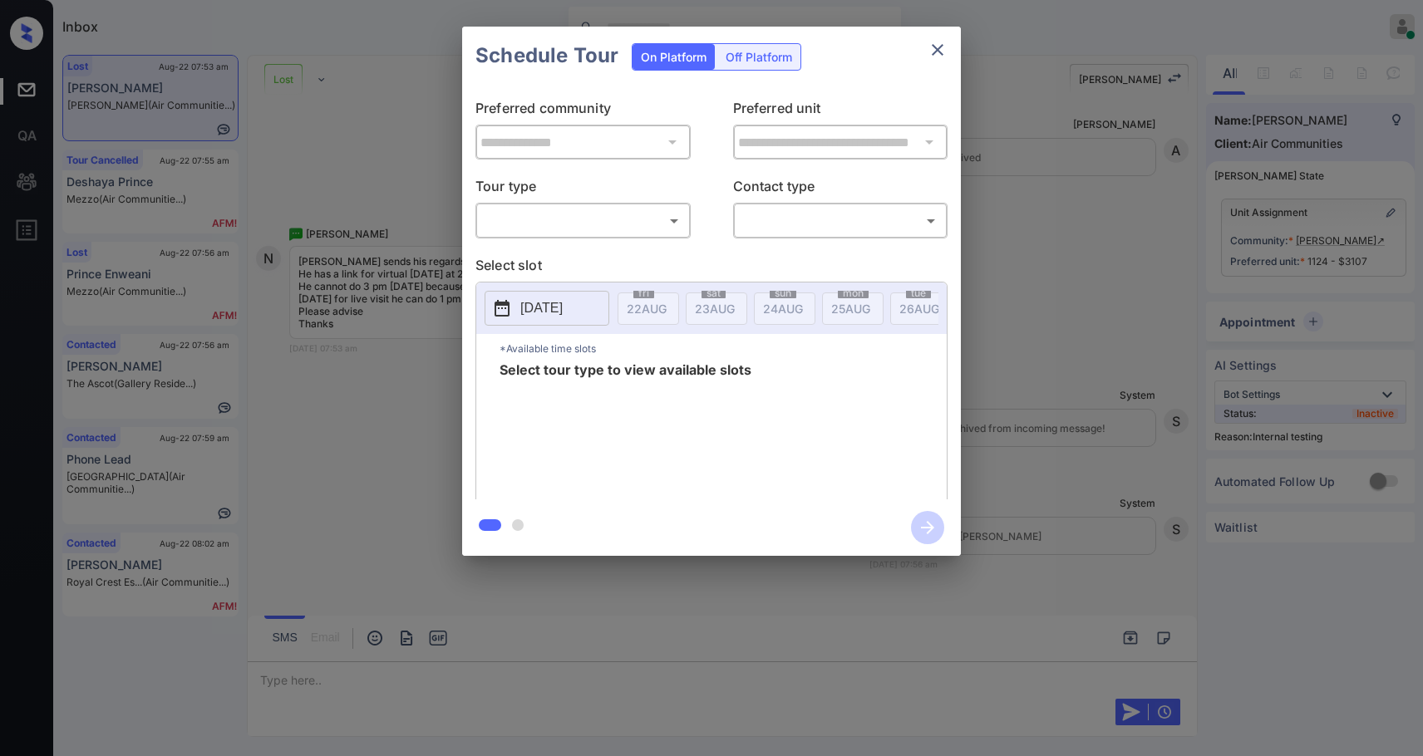
click at [935, 47] on div "In Person Virtual" at bounding box center [711, 378] width 1423 height 756
click at [664, 224] on body "Inbox Samantha Soliven Online Set yourself offline Set yourself on break Profil…" at bounding box center [711, 378] width 1423 height 756
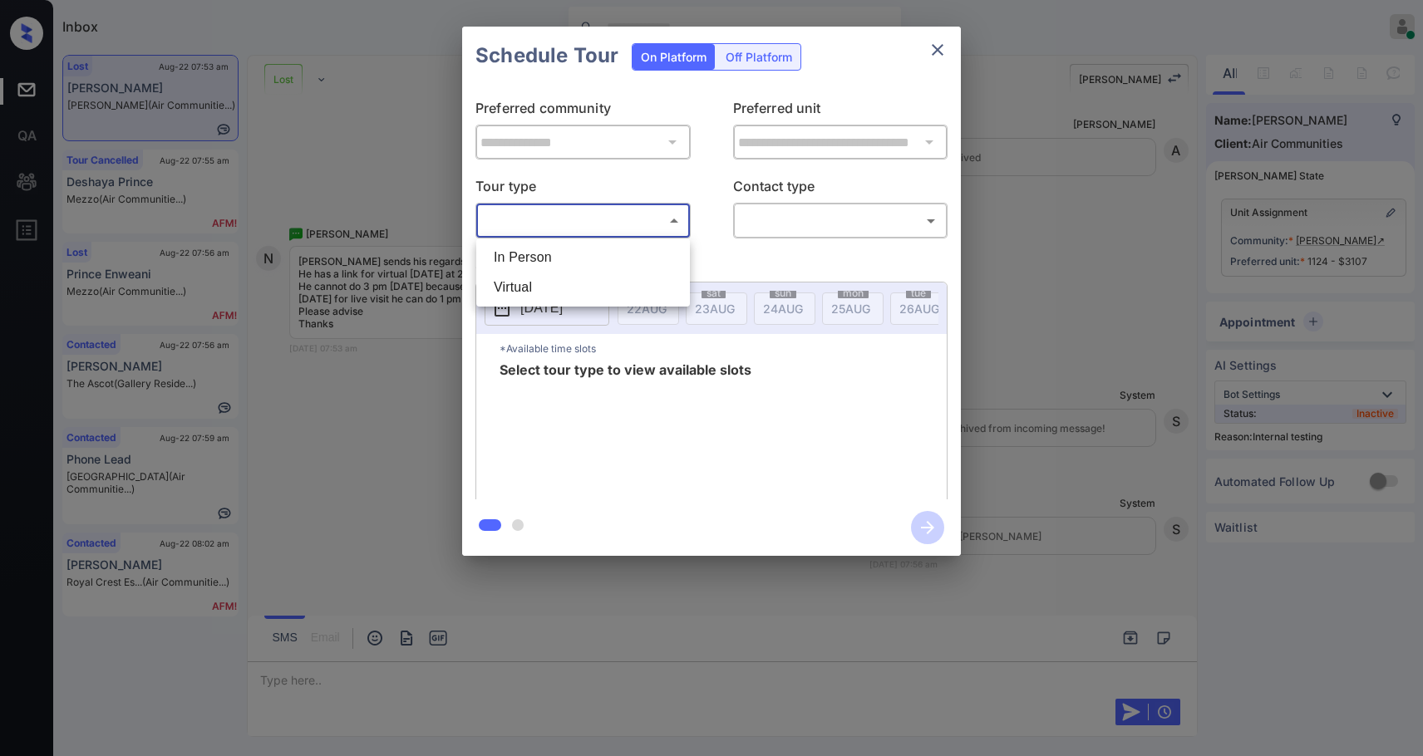
click at [596, 253] on li "In Person" at bounding box center [582, 258] width 205 height 30
type input "********"
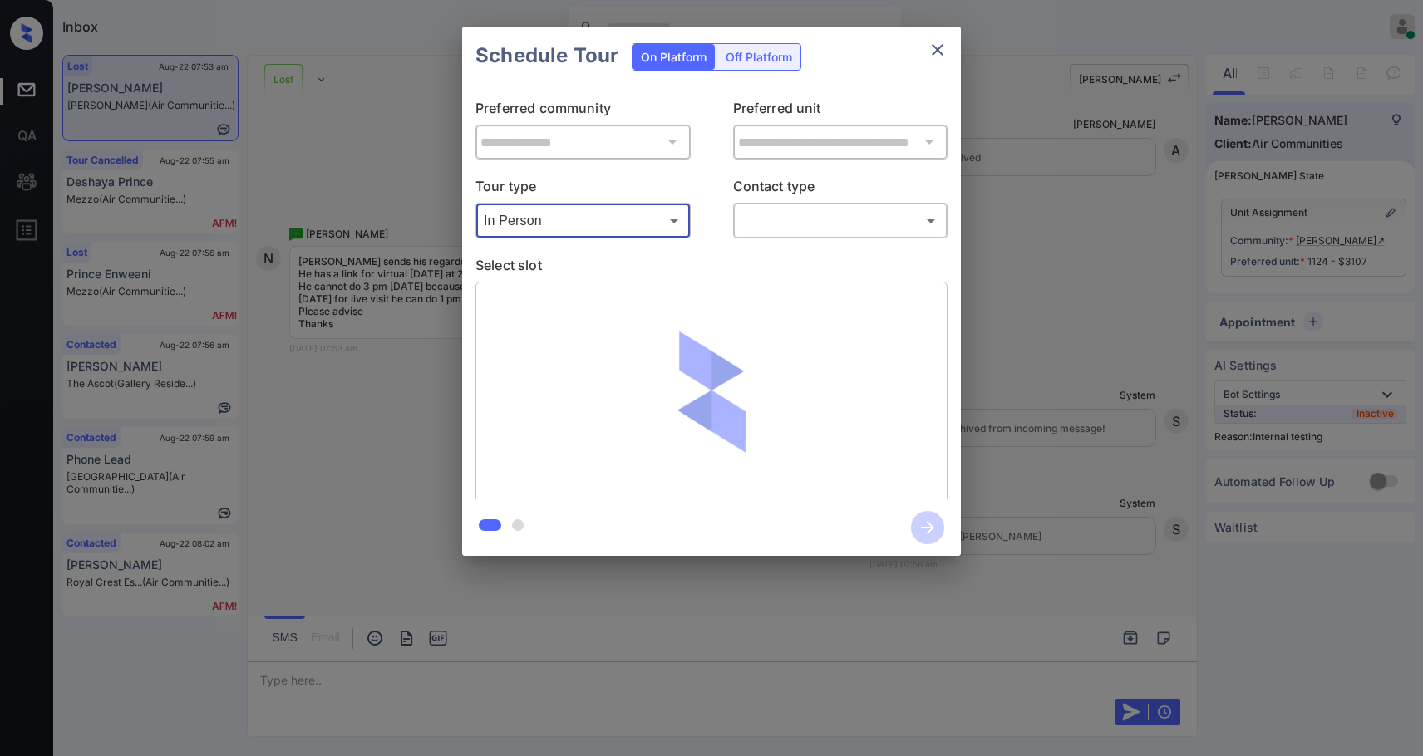
click at [801, 203] on div "​ ​" at bounding box center [840, 221] width 215 height 36
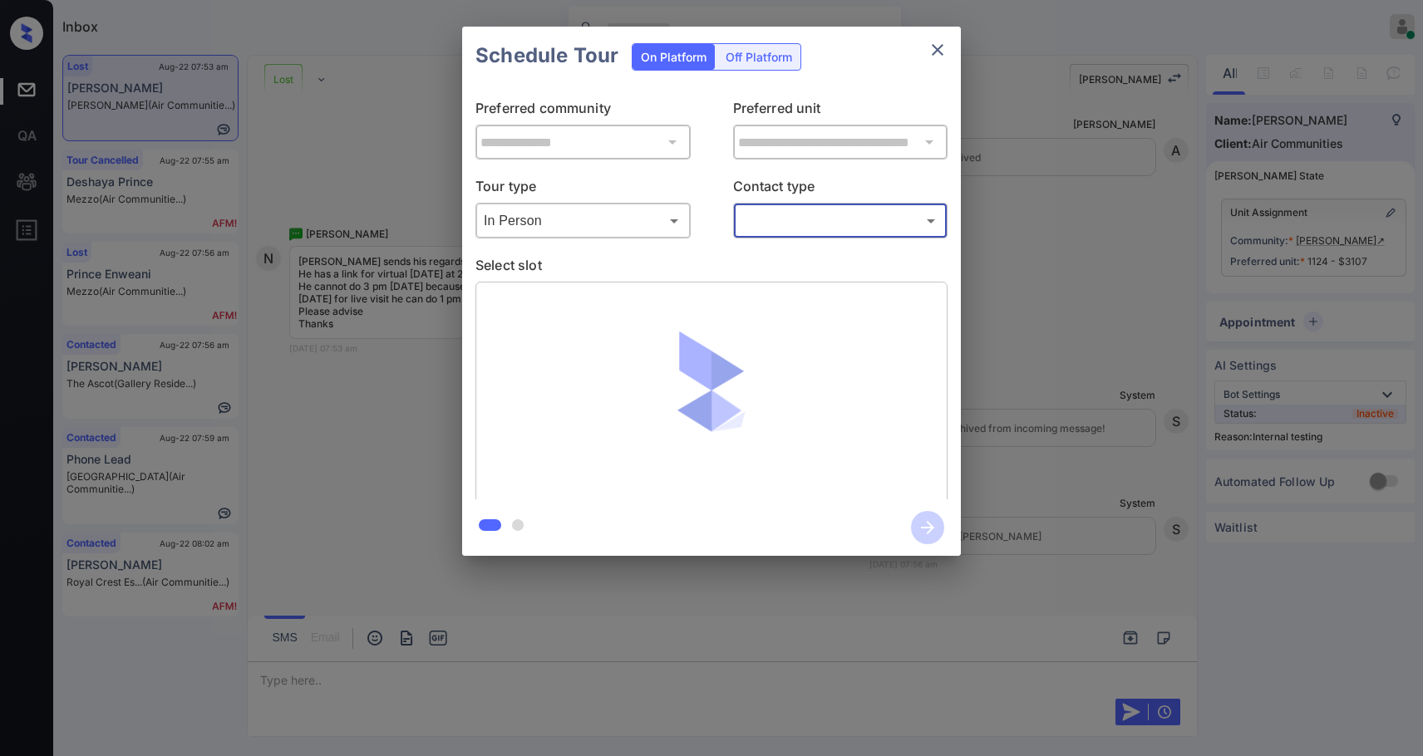
click at [799, 210] on body "Inbox Samantha Soliven Online Set yourself offline Set yourself on break Profil…" at bounding box center [711, 378] width 1423 height 756
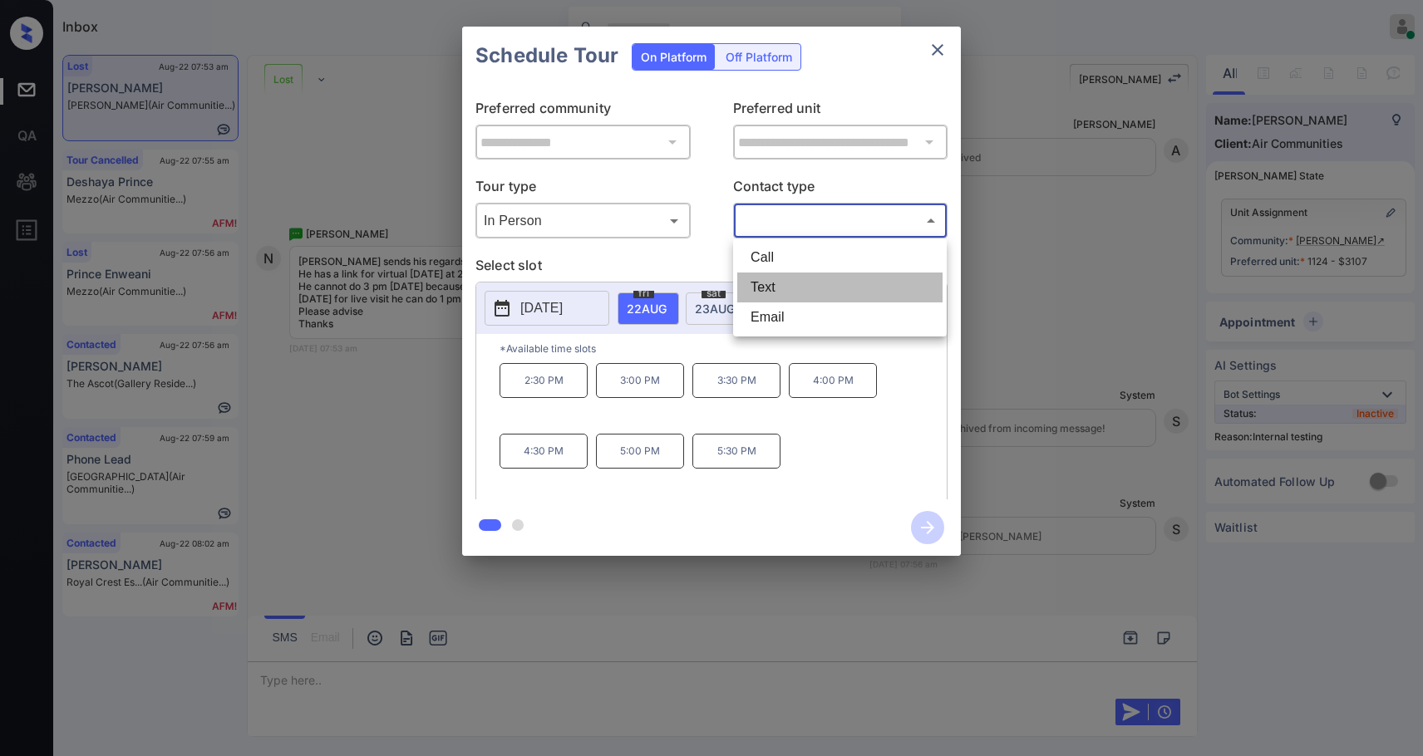
click at [801, 290] on li "Text" at bounding box center [839, 288] width 205 height 30
type input "****"
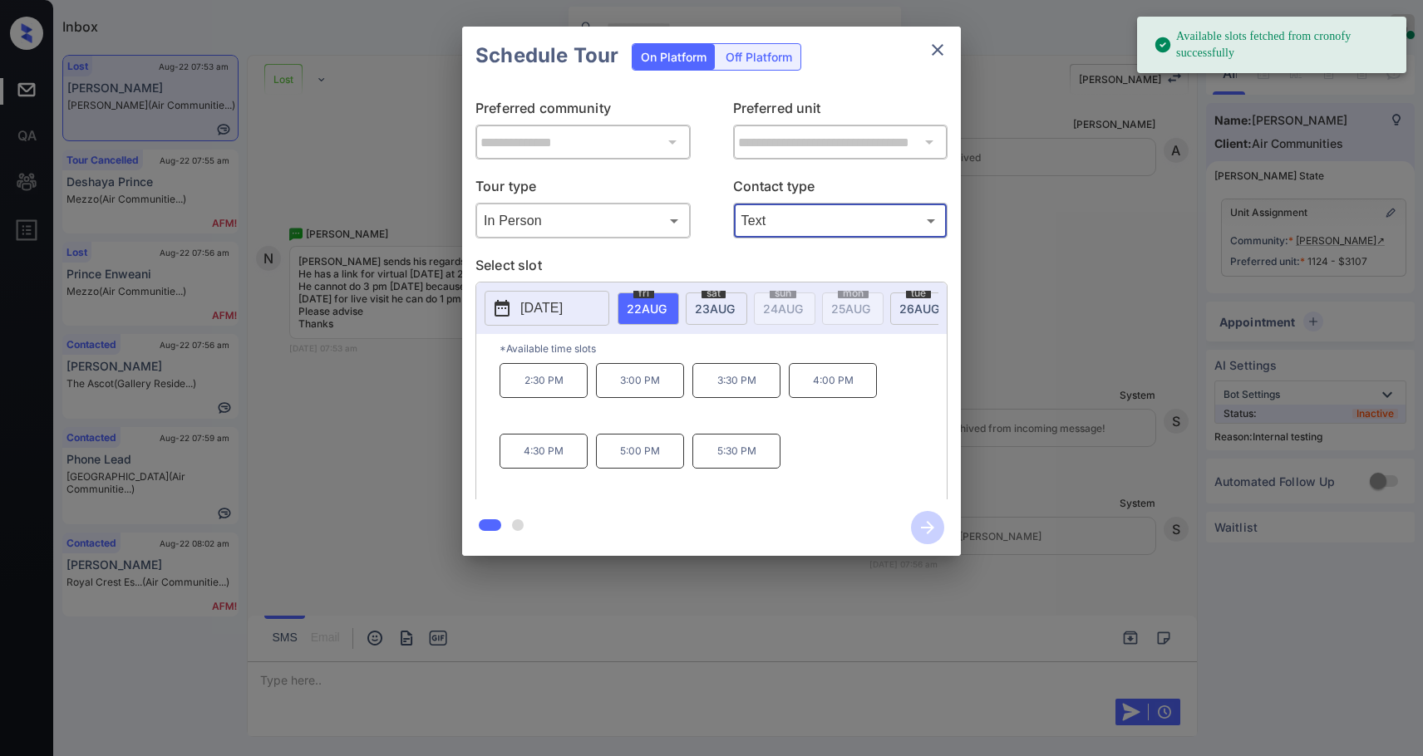
click at [667, 303] on span "[DATE]" at bounding box center [647, 309] width 40 height 14
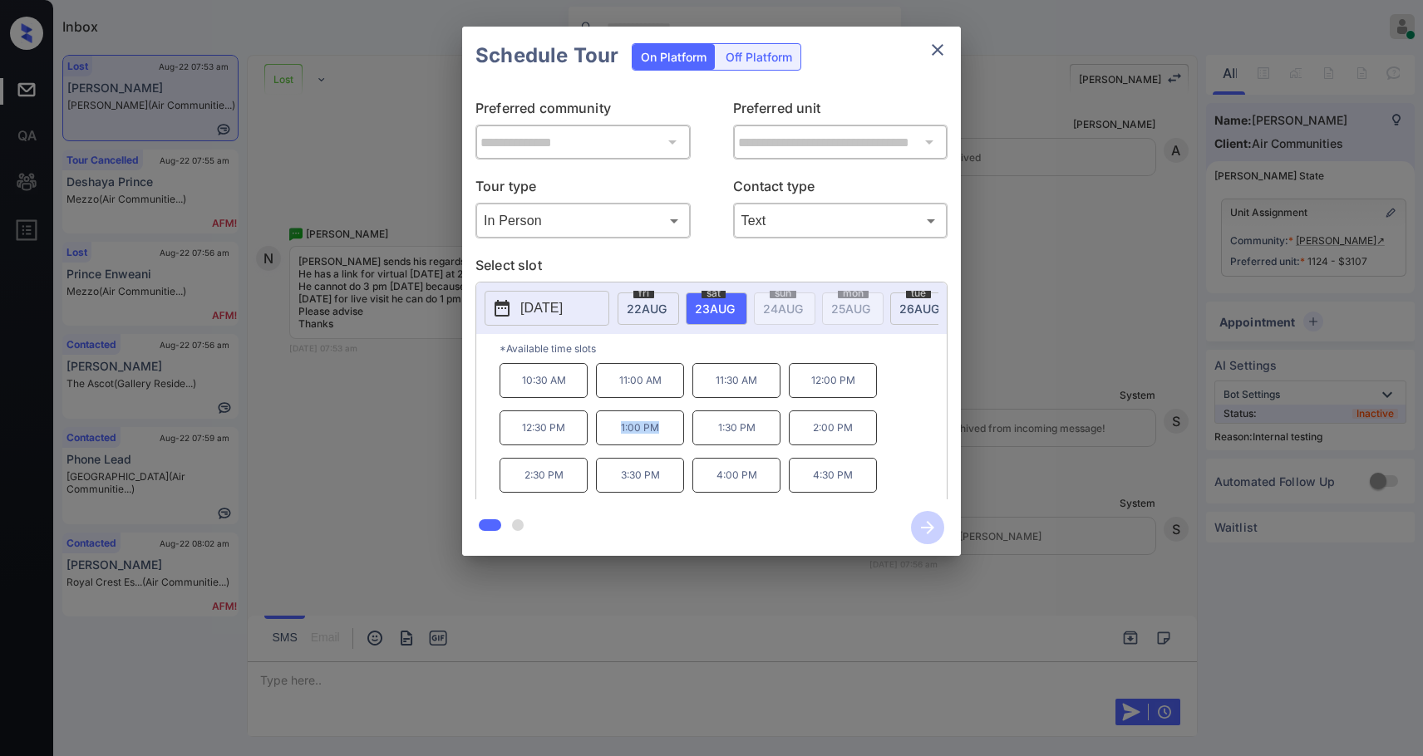
drag, startPoint x: 633, startPoint y: 442, endPoint x: 613, endPoint y: 443, distance: 20.8
click at [613, 443] on p "1:00 PM" at bounding box center [640, 428] width 88 height 35
click at [652, 421] on p "1:00 PM" at bounding box center [640, 428] width 88 height 35
click at [932, 51] on icon "close" at bounding box center [938, 50] width 20 height 20
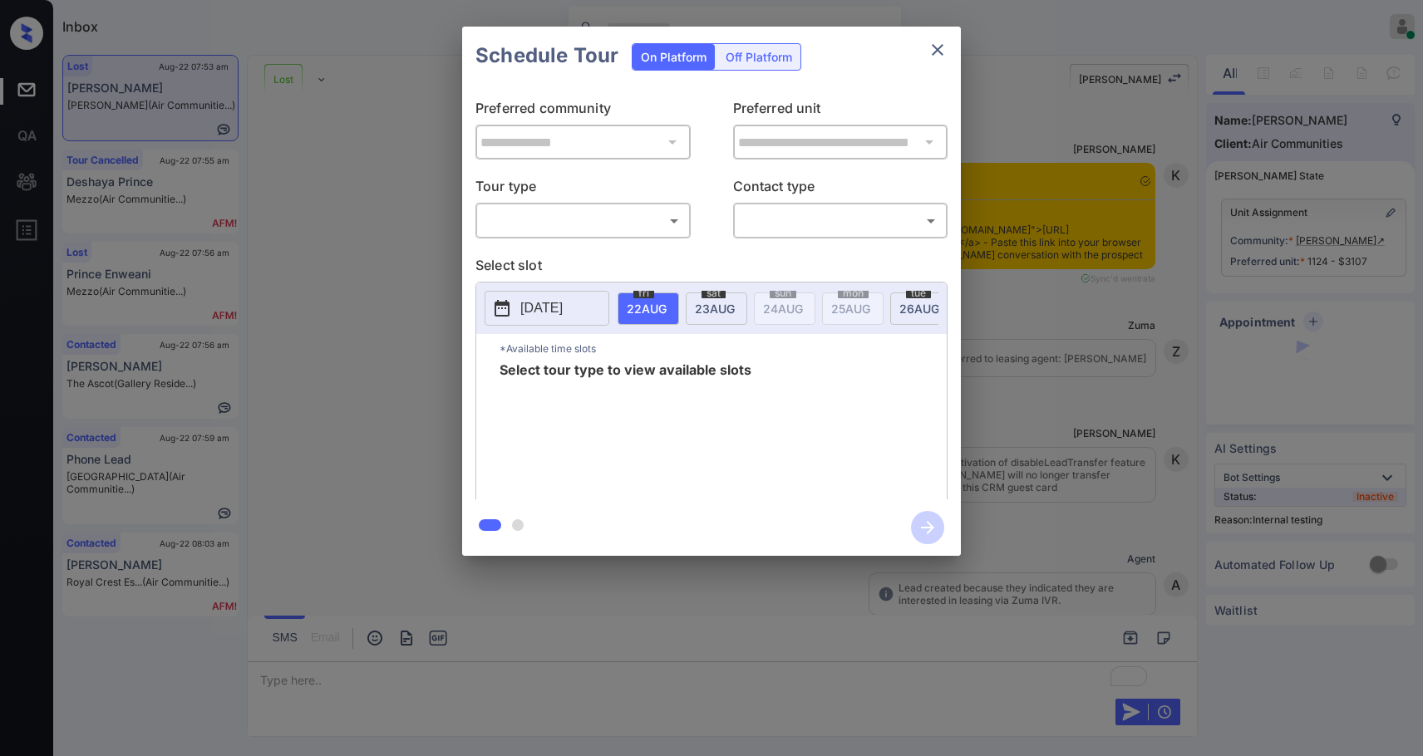
scroll to position [8775, 0]
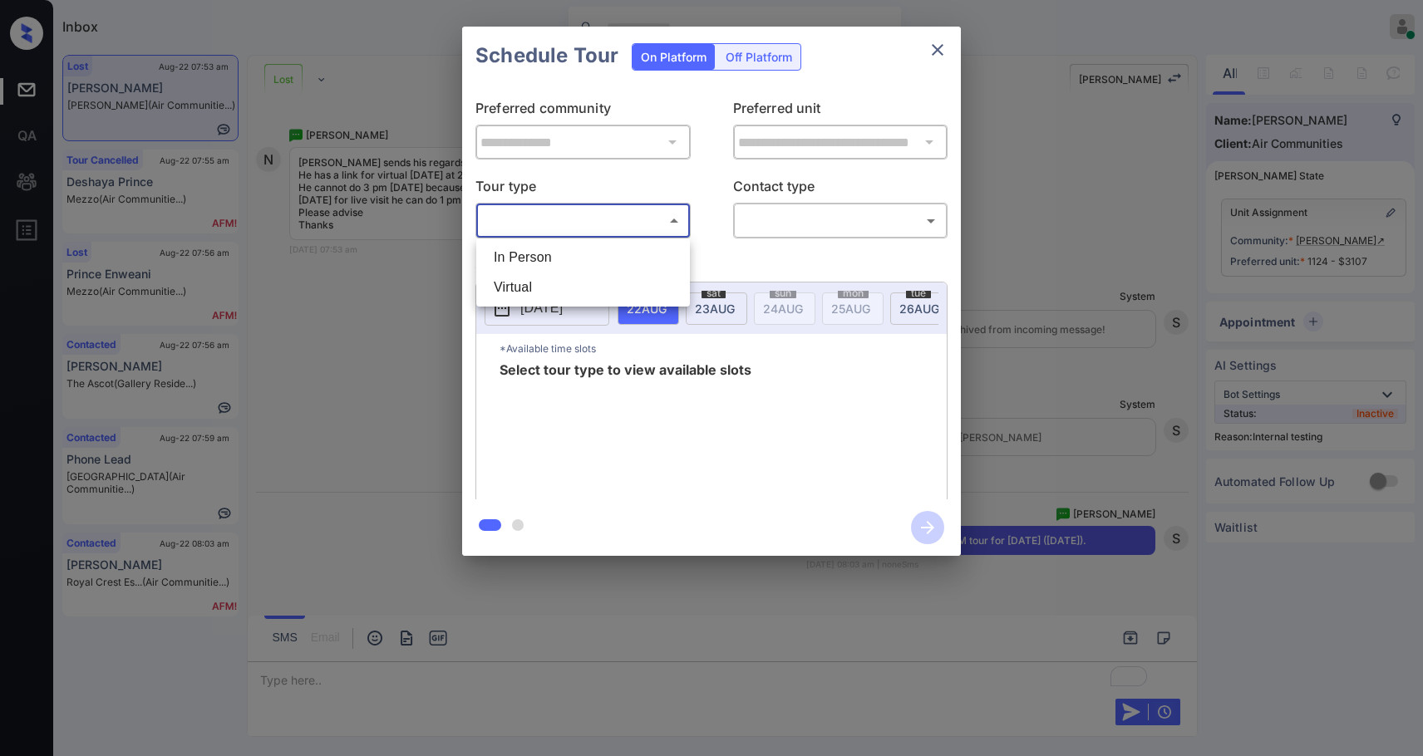
click at [592, 208] on body "Inbox [PERSON_NAME] Online Set yourself offline Set yourself on break Profile S…" at bounding box center [711, 378] width 1423 height 756
click at [562, 256] on li "In Person" at bounding box center [582, 258] width 205 height 30
type input "********"
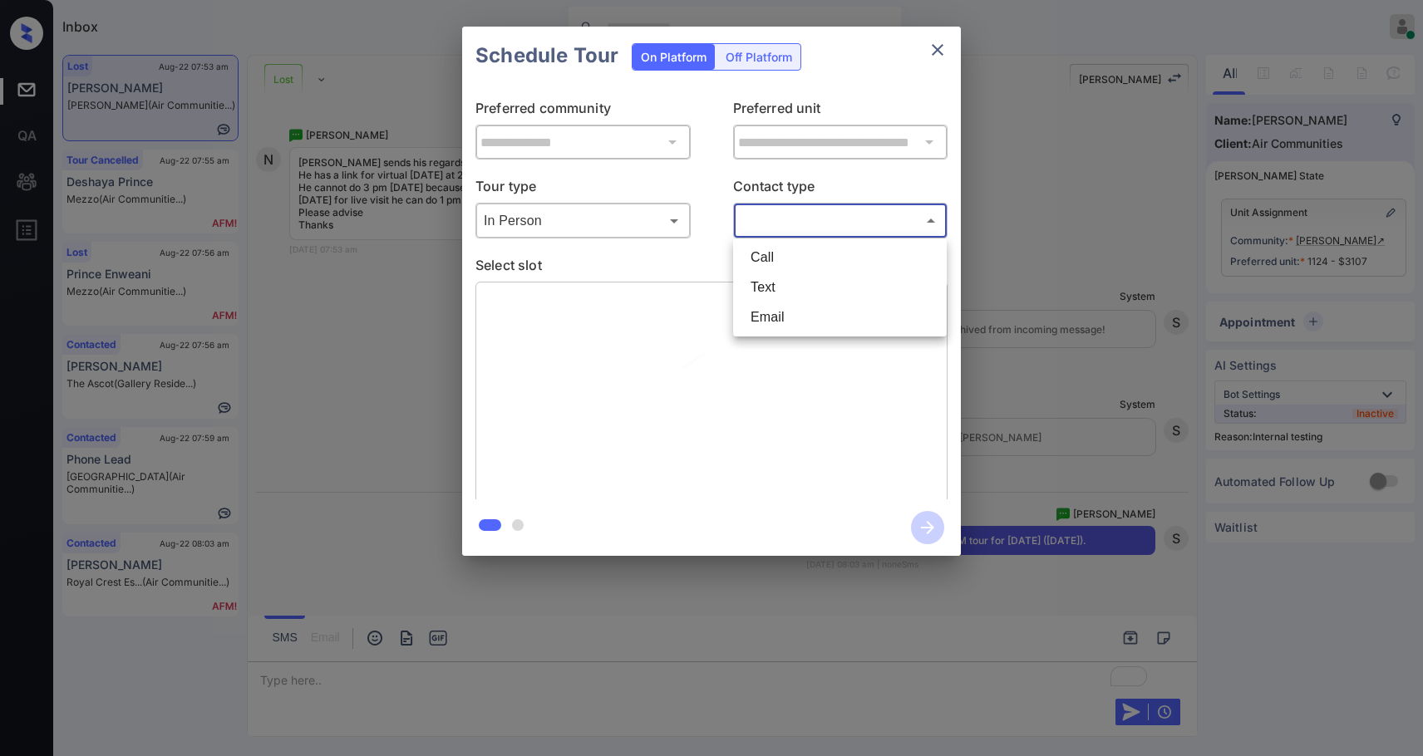
click at [799, 228] on body "Inbox [PERSON_NAME] Online Set yourself offline Set yourself on break Profile S…" at bounding box center [711, 378] width 1423 height 756
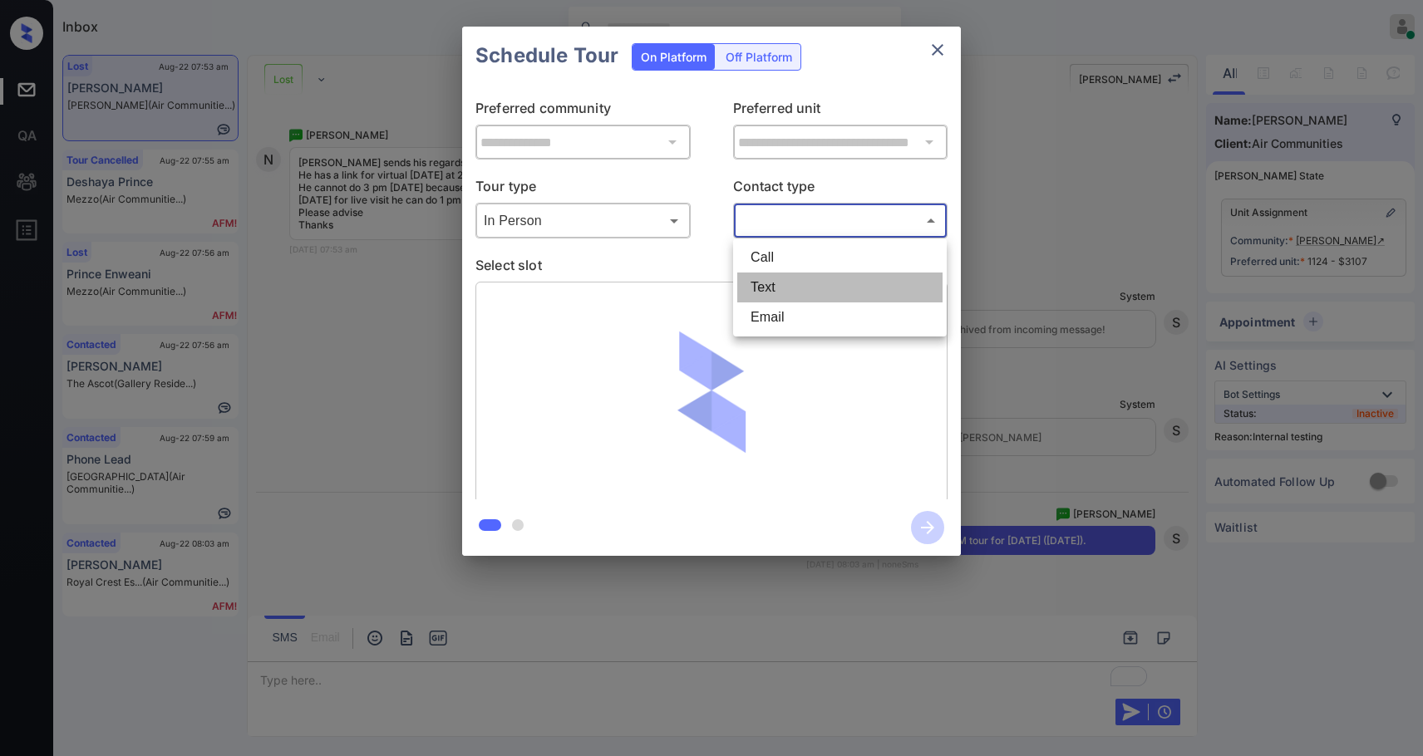
click at [779, 292] on li "Text" at bounding box center [839, 288] width 205 height 30
type input "****"
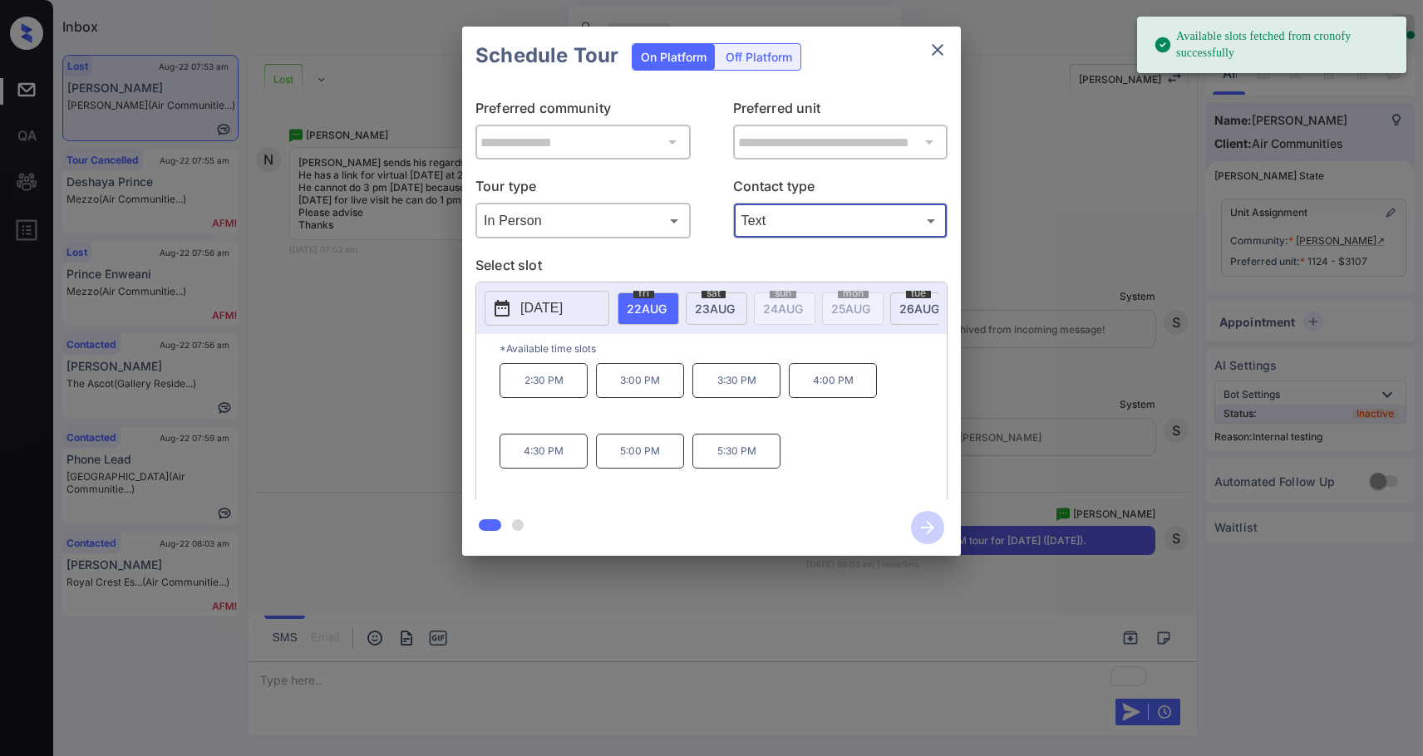
click at [667, 314] on span "[DATE]" at bounding box center [647, 309] width 40 height 14
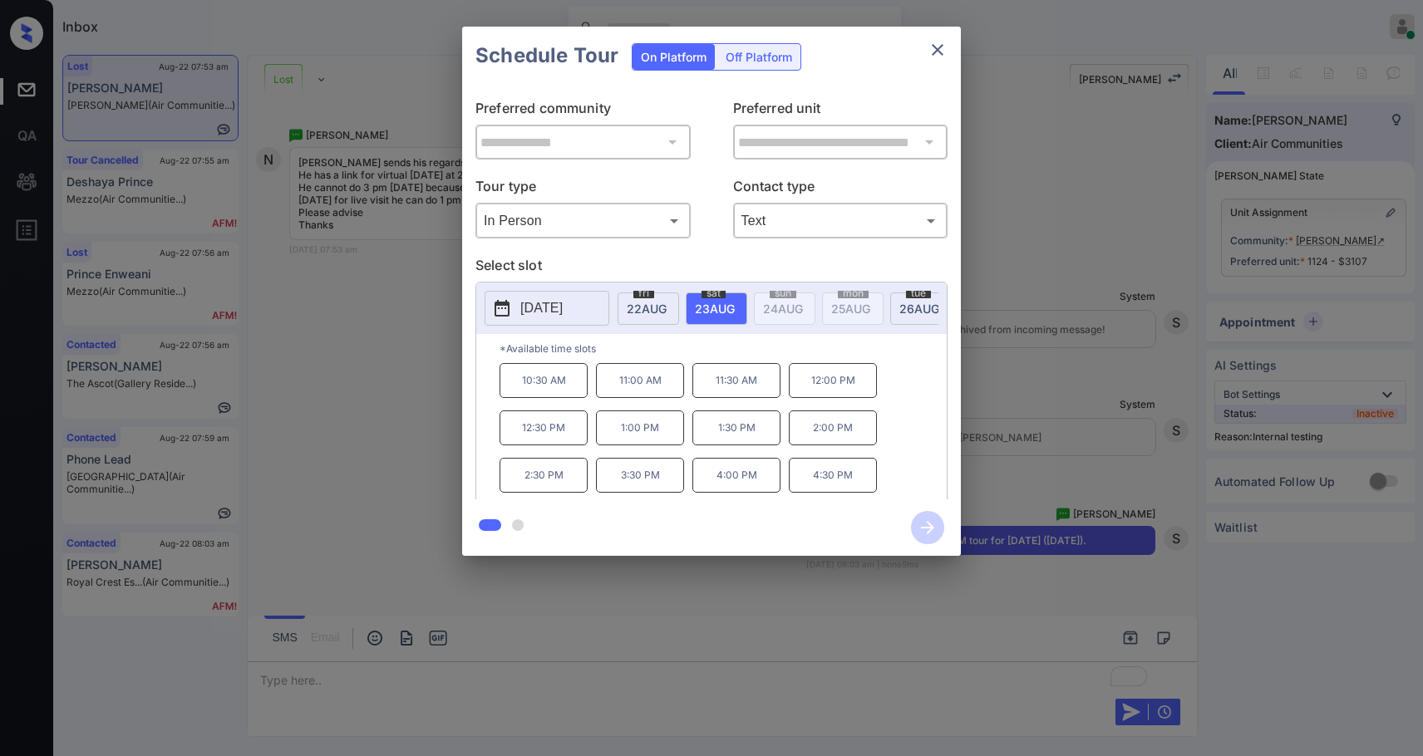
click at [648, 444] on p "1:00 PM" at bounding box center [640, 428] width 88 height 35
click at [927, 535] on icon "button" at bounding box center [927, 527] width 33 height 33
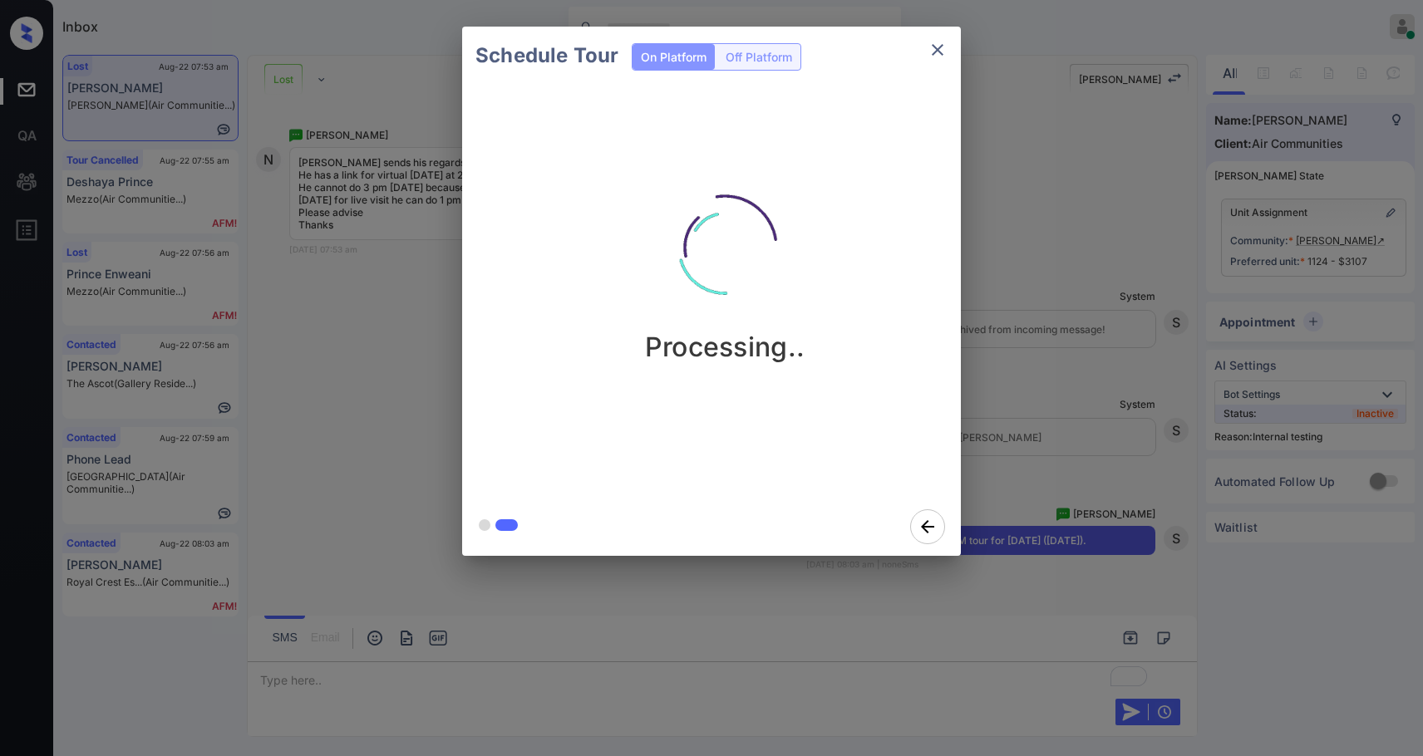
click at [796, 322] on img at bounding box center [725, 248] width 166 height 166
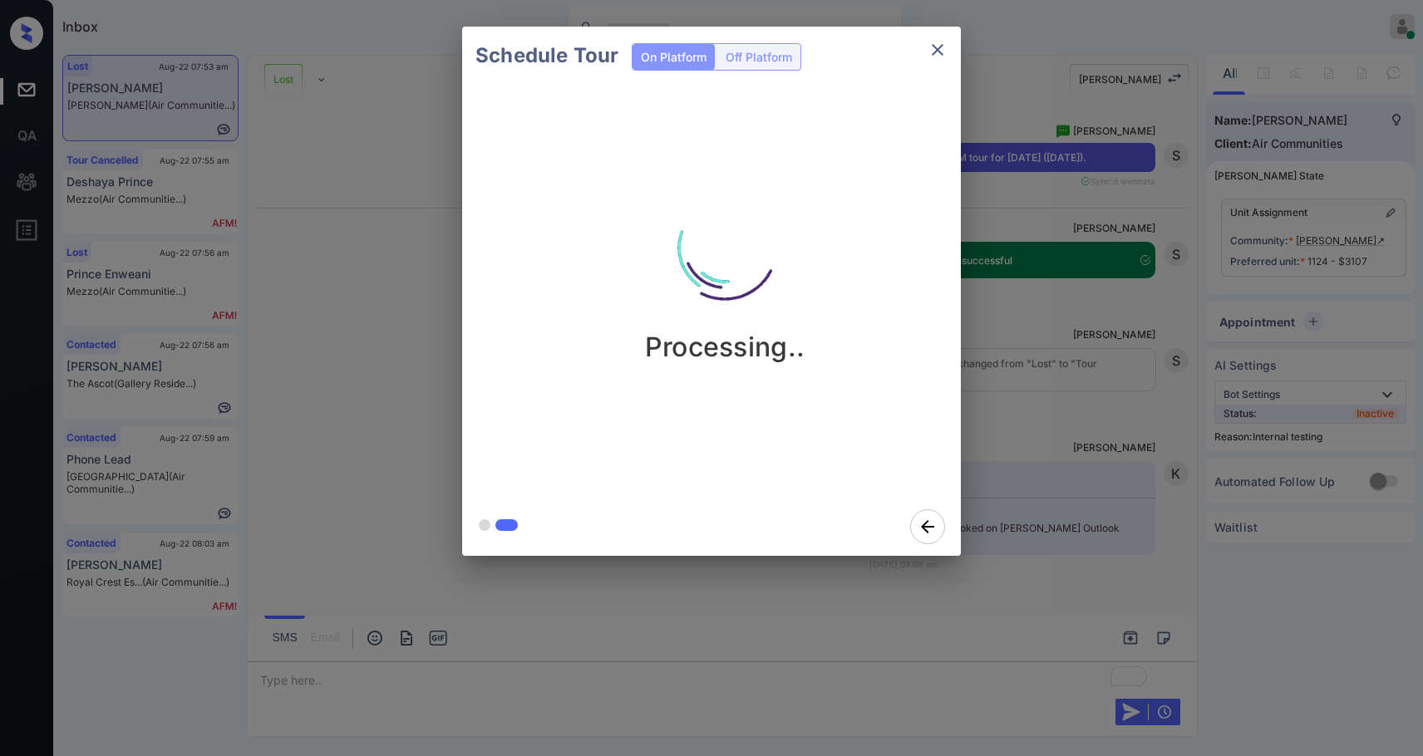
scroll to position [9440, 0]
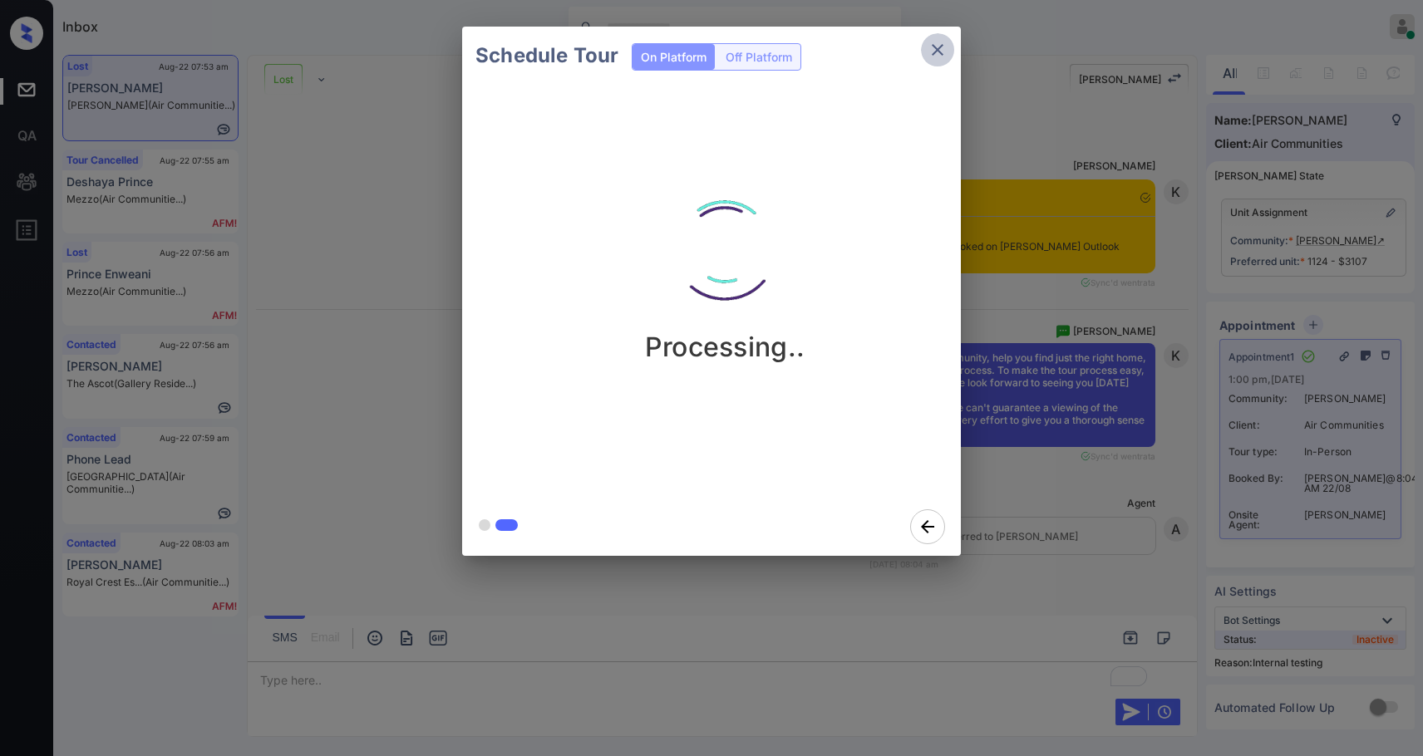
click at [933, 41] on icon "close" at bounding box center [938, 50] width 20 height 20
